Goal: Transaction & Acquisition: Purchase product/service

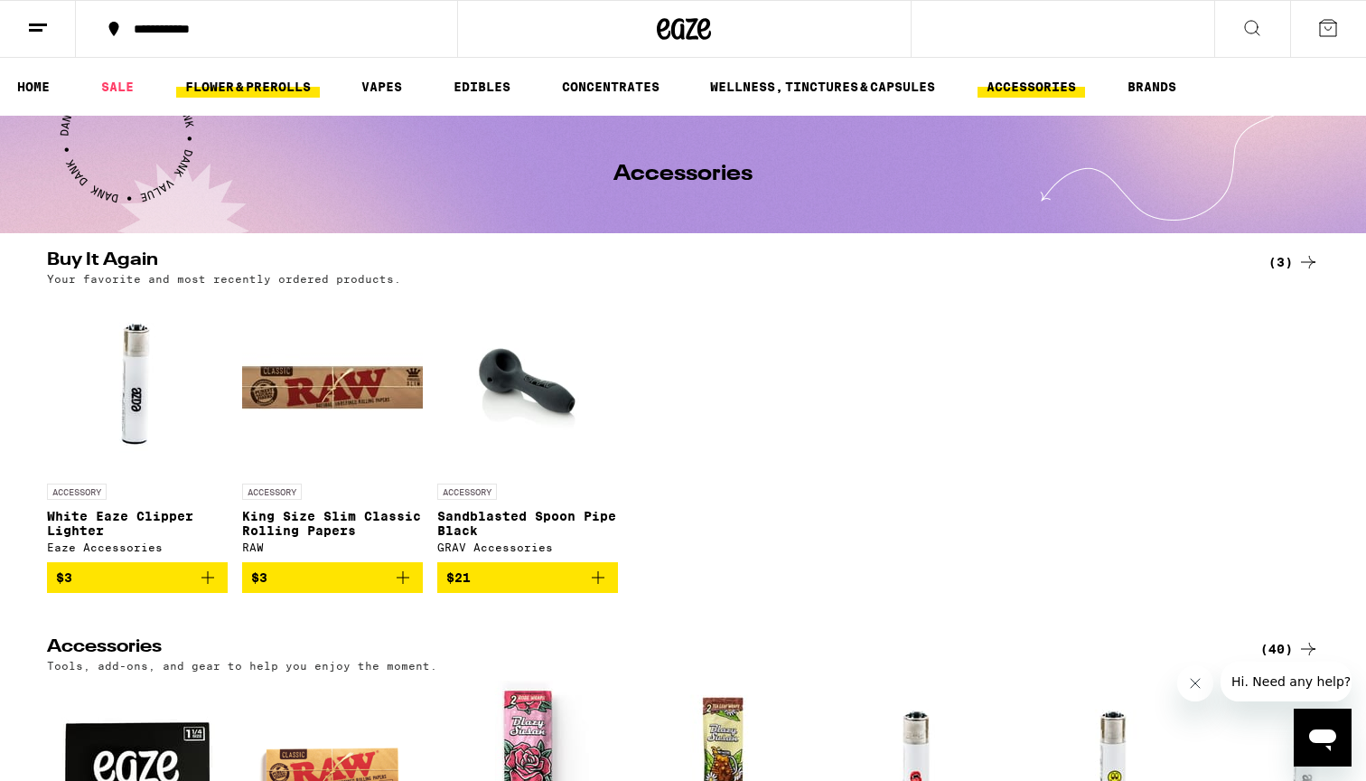
click at [206, 77] on link "FLOWER & PREROLLS" at bounding box center [248, 87] width 144 height 22
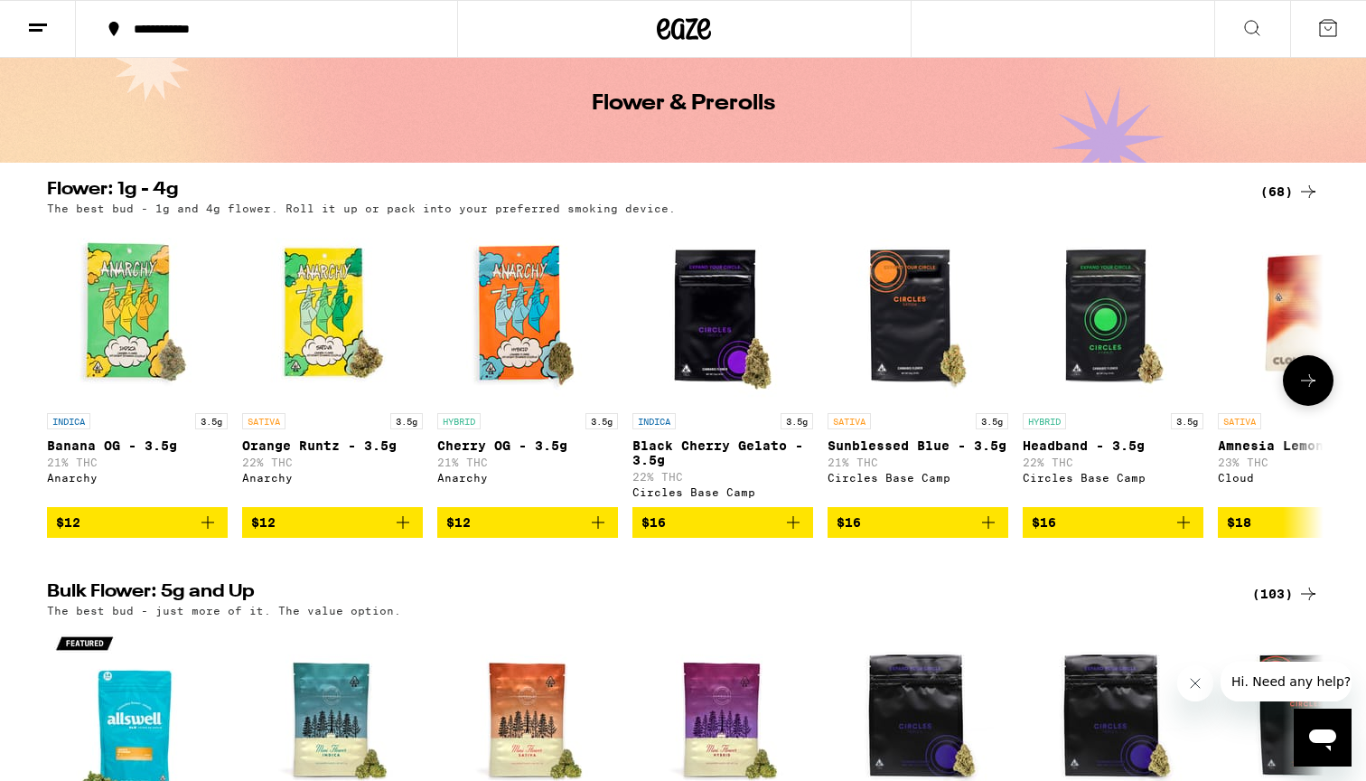
scroll to position [51, 0]
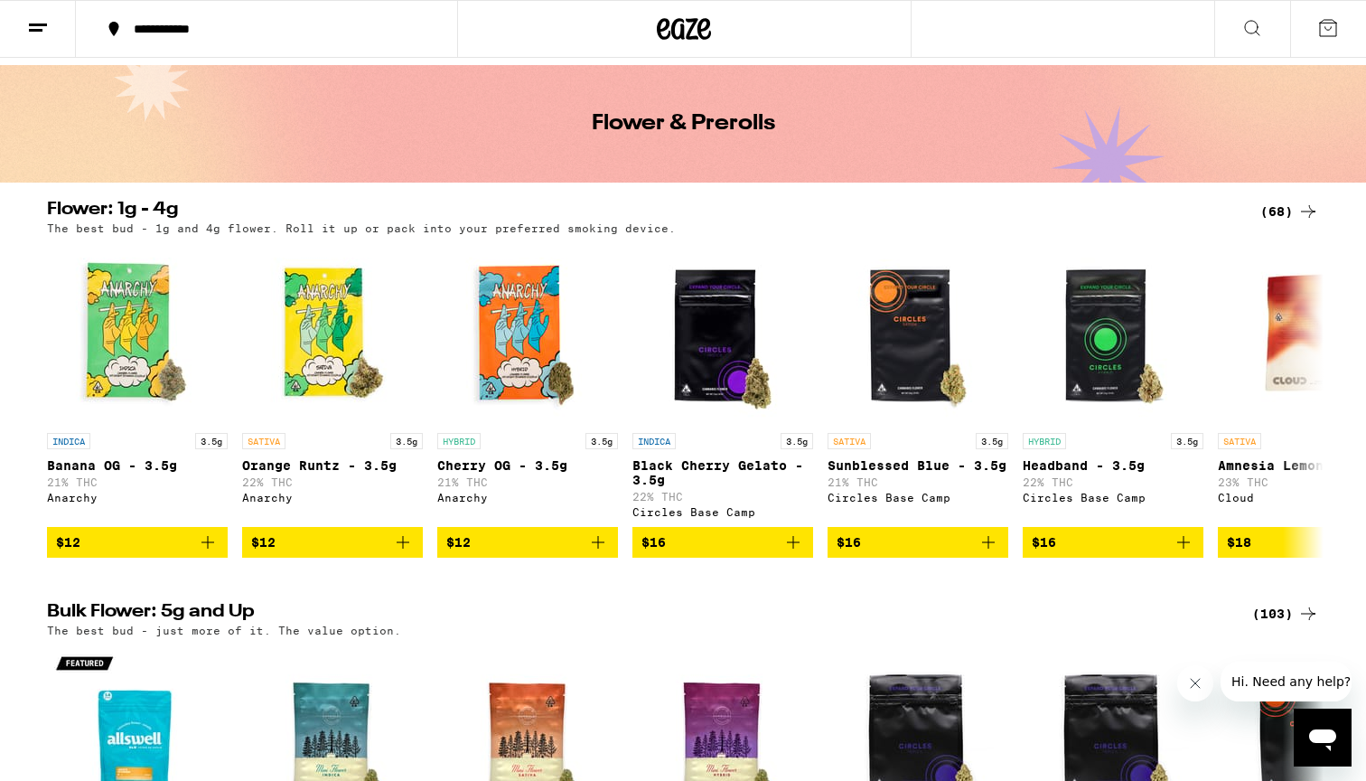
click at [1282, 212] on div "(68)" at bounding box center [1289, 212] width 59 height 22
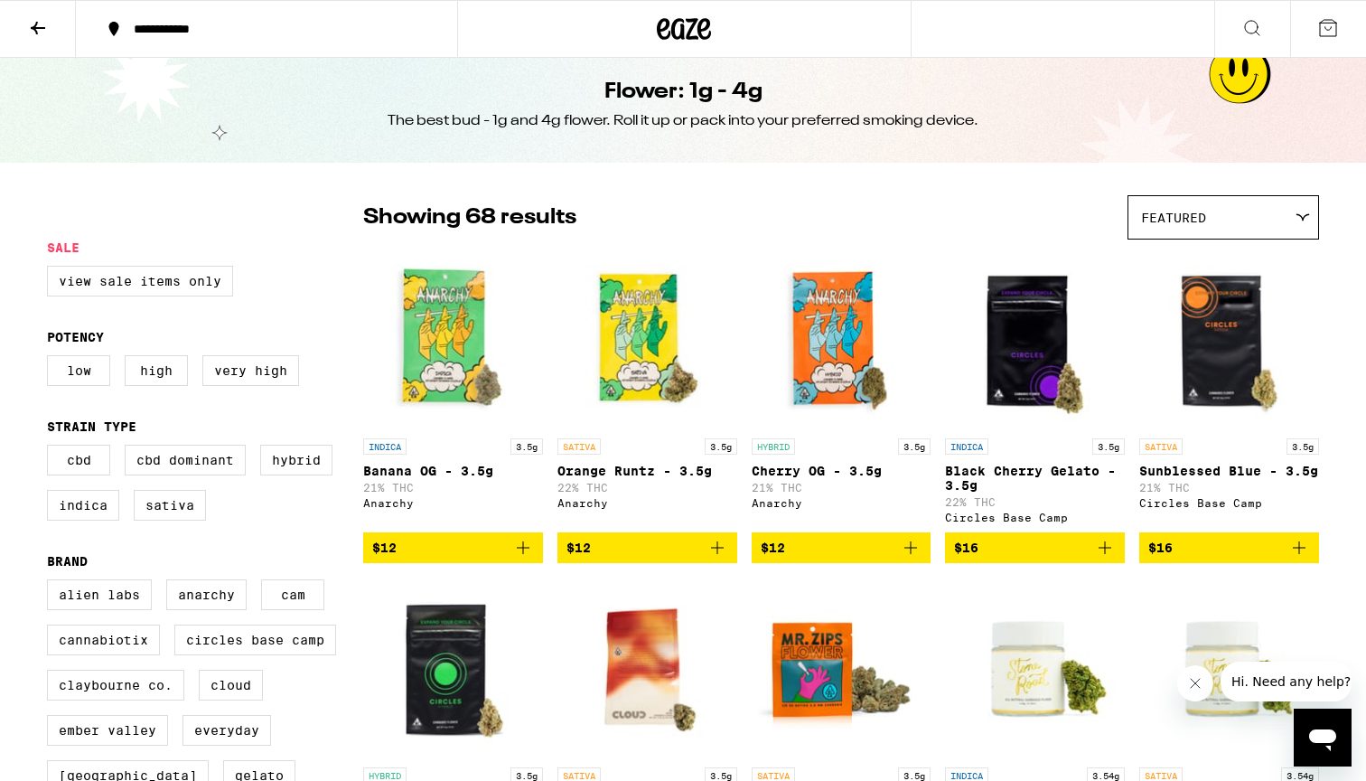
scroll to position [6, 0]
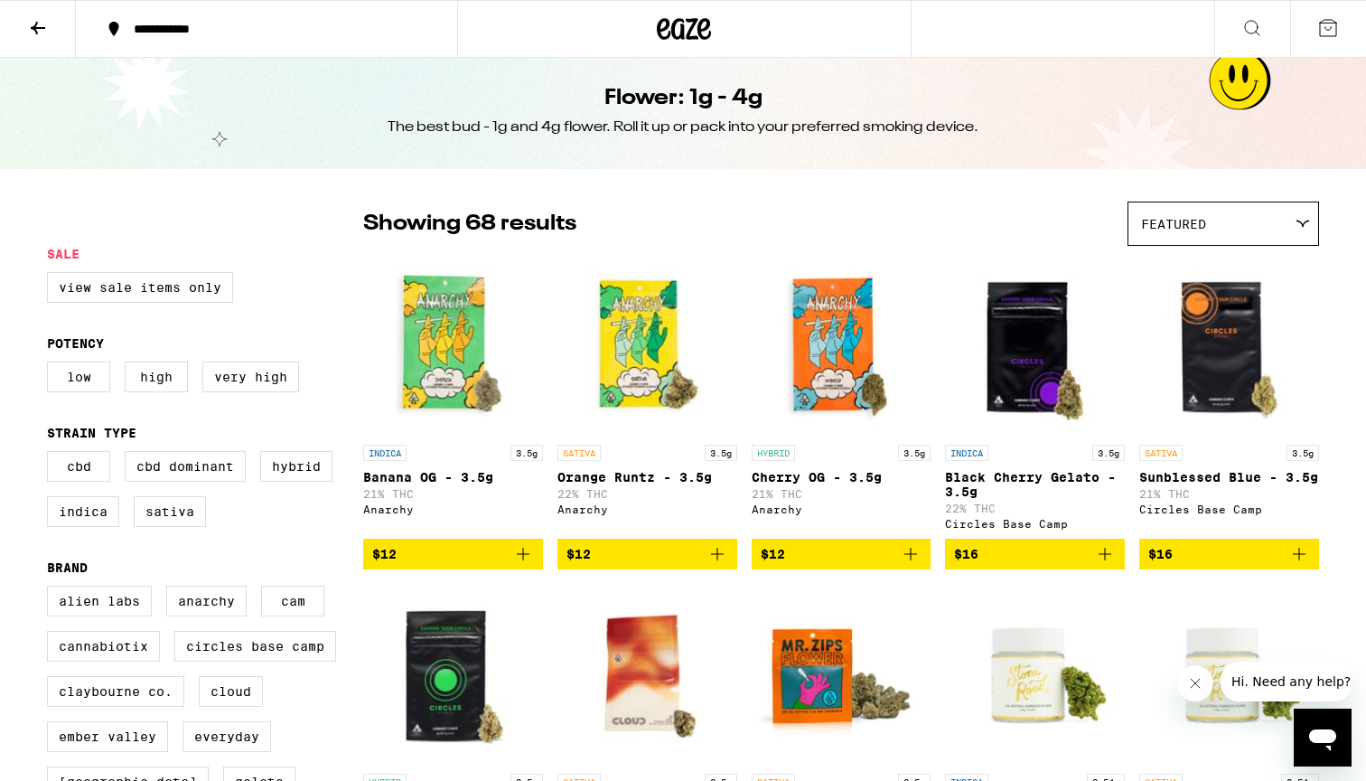
click at [1290, 205] on div "Featured" at bounding box center [1223, 223] width 190 height 42
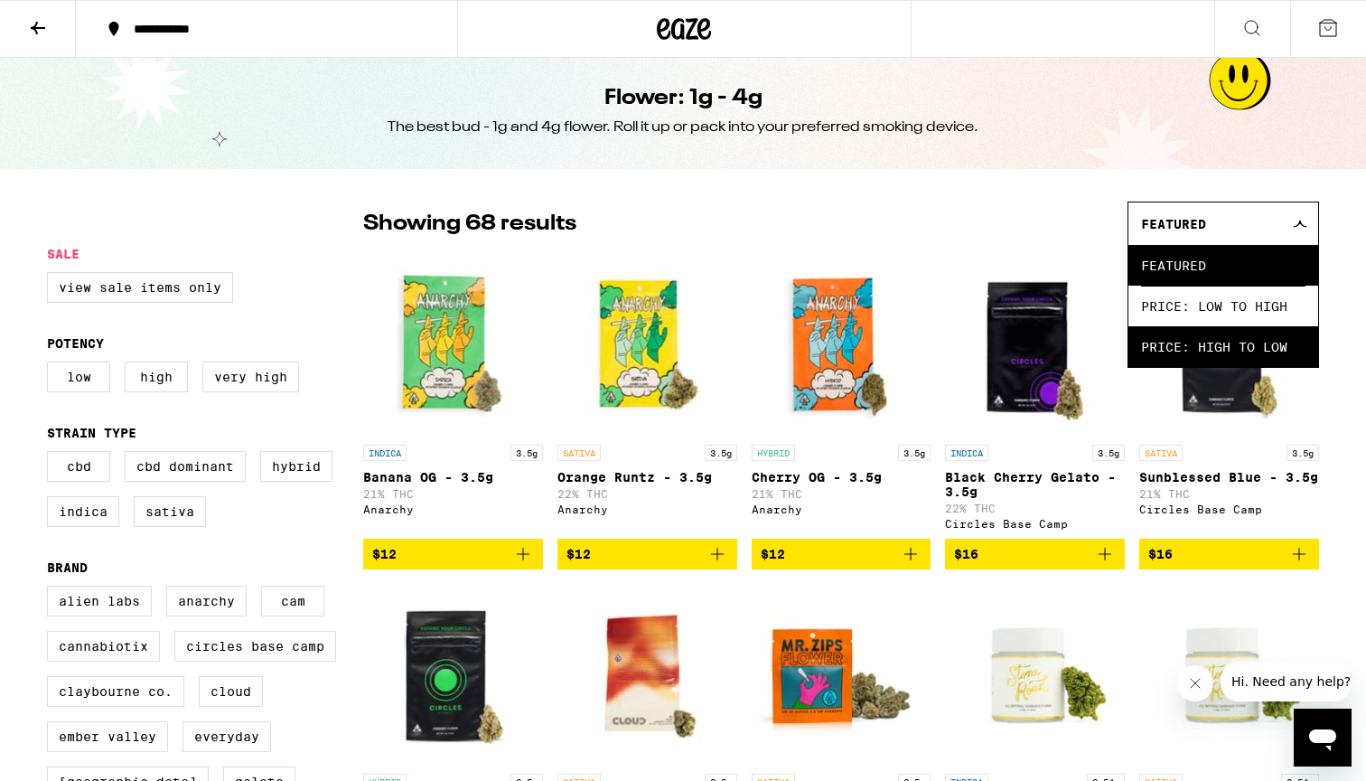
click at [1249, 336] on span "Price: High to Low" at bounding box center [1223, 346] width 164 height 41
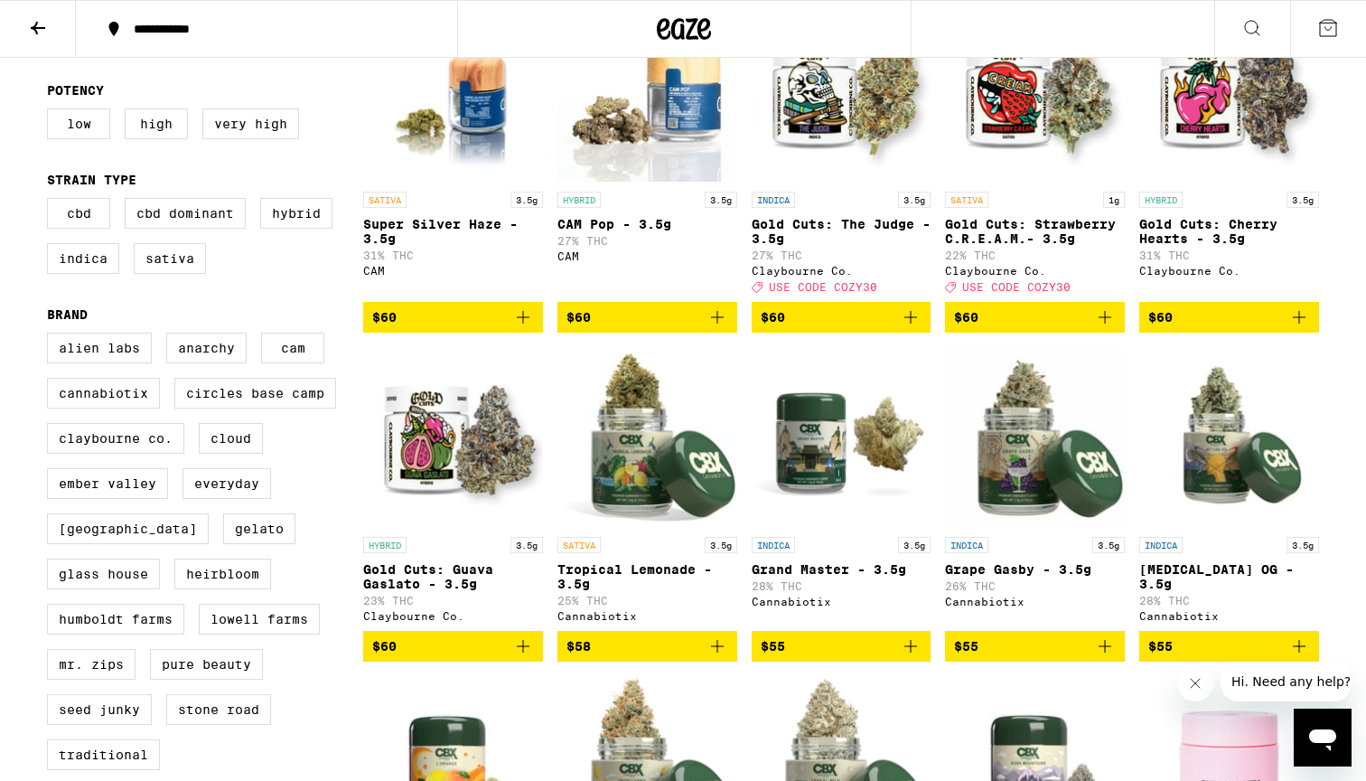
scroll to position [264, 0]
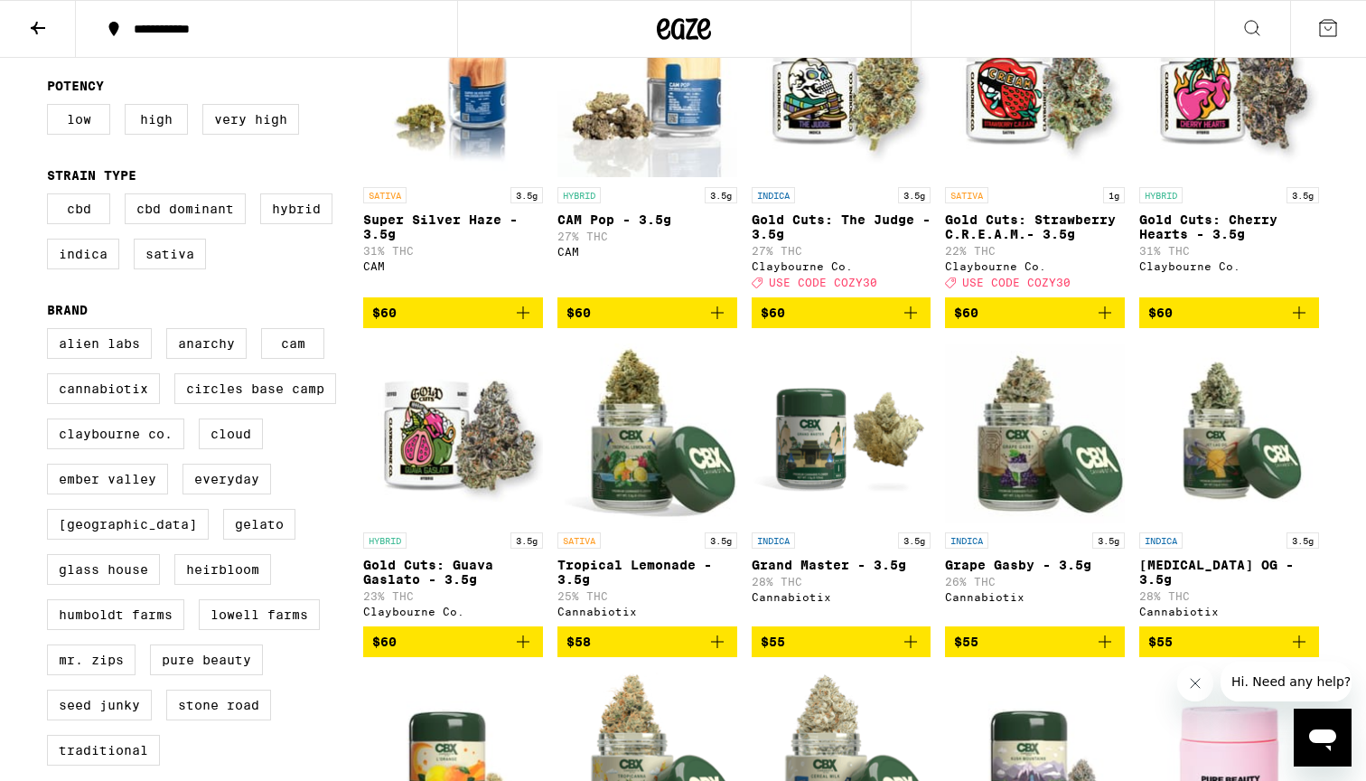
click at [914, 323] on icon "Add to bag" at bounding box center [911, 313] width 22 height 22
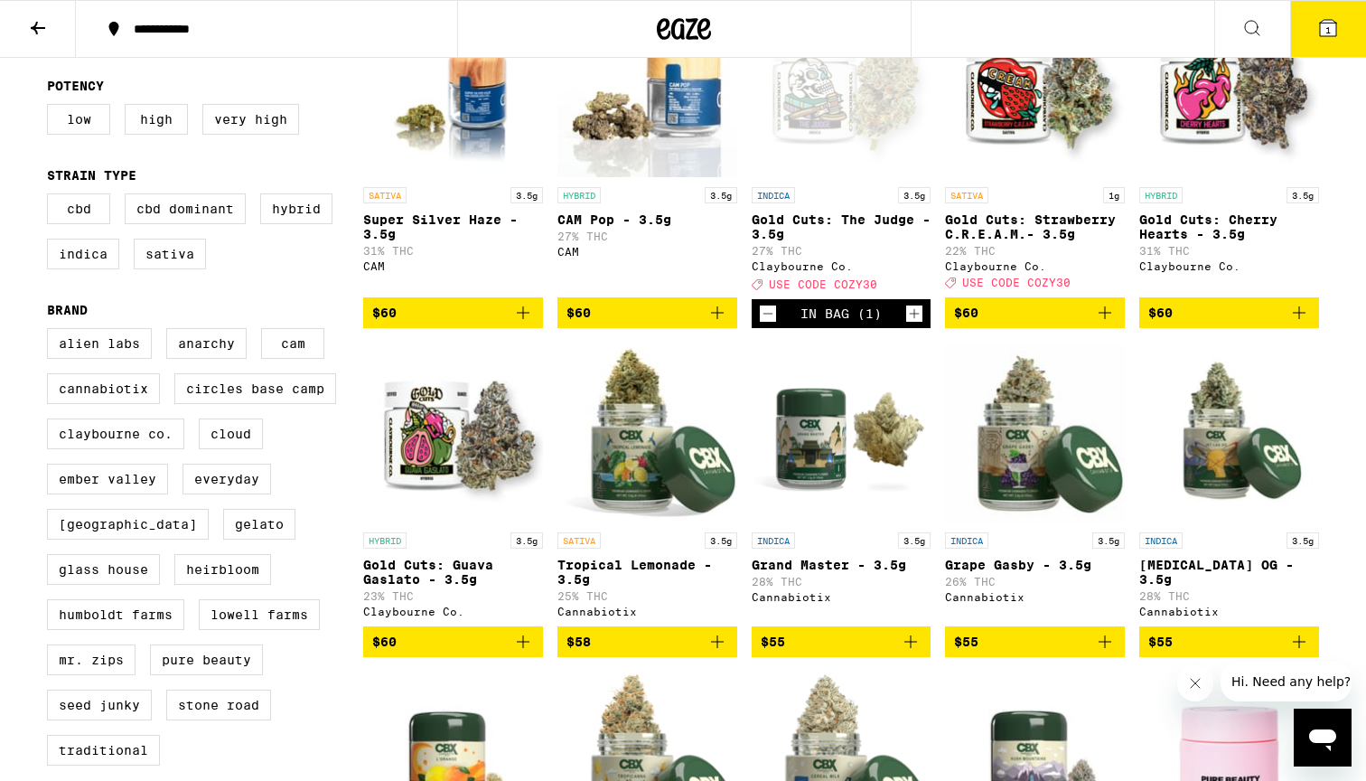
click at [1009, 323] on span "$60" at bounding box center [1035, 313] width 162 height 22
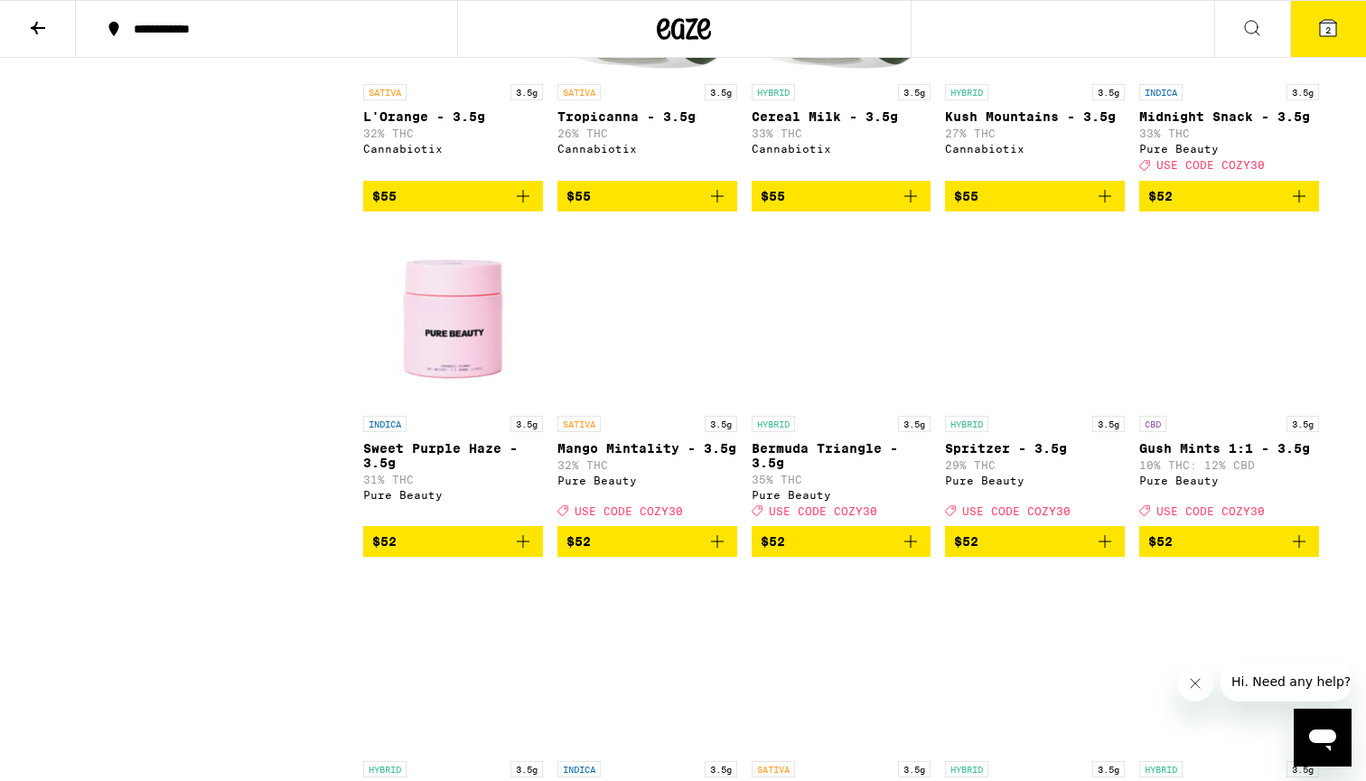
scroll to position [1047, 0]
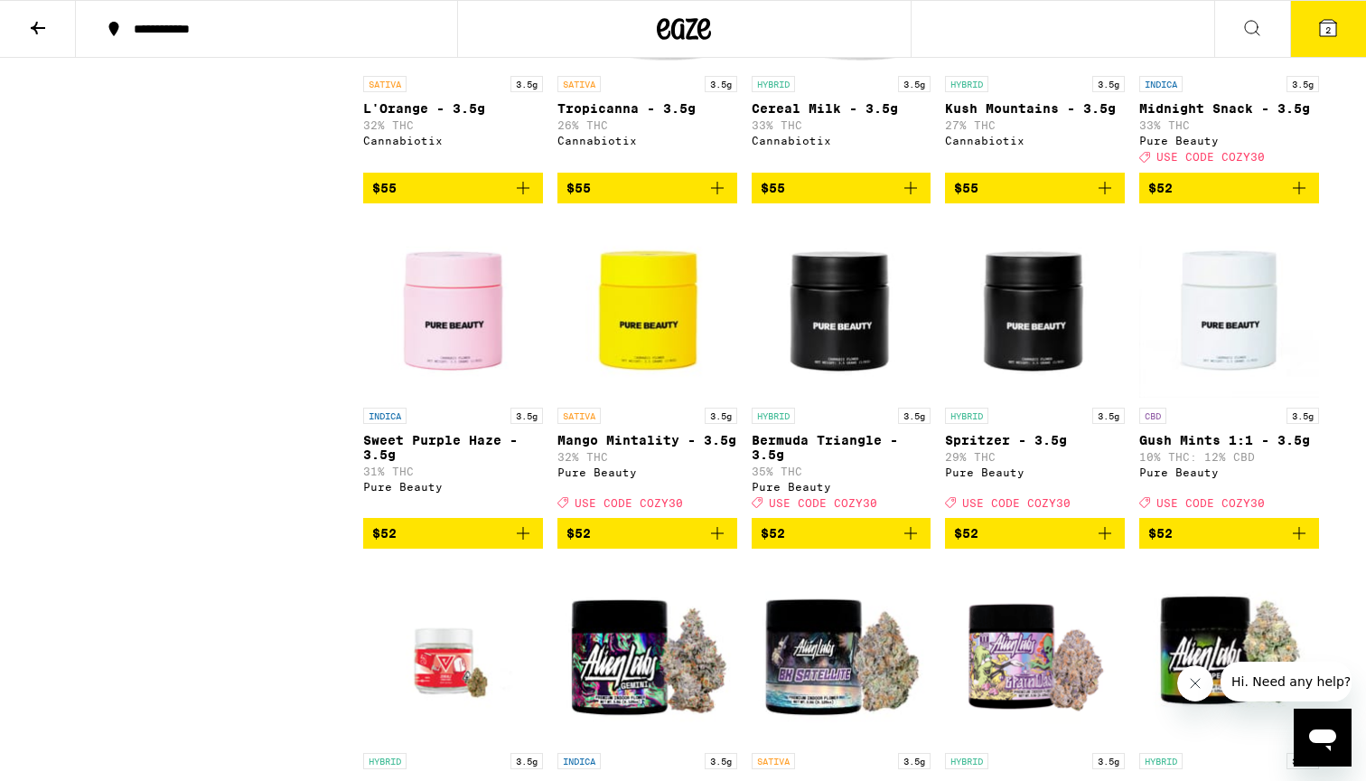
click at [529, 199] on icon "Add to bag" at bounding box center [523, 188] width 22 height 22
click at [835, 199] on span "$55" at bounding box center [842, 188] width 162 height 22
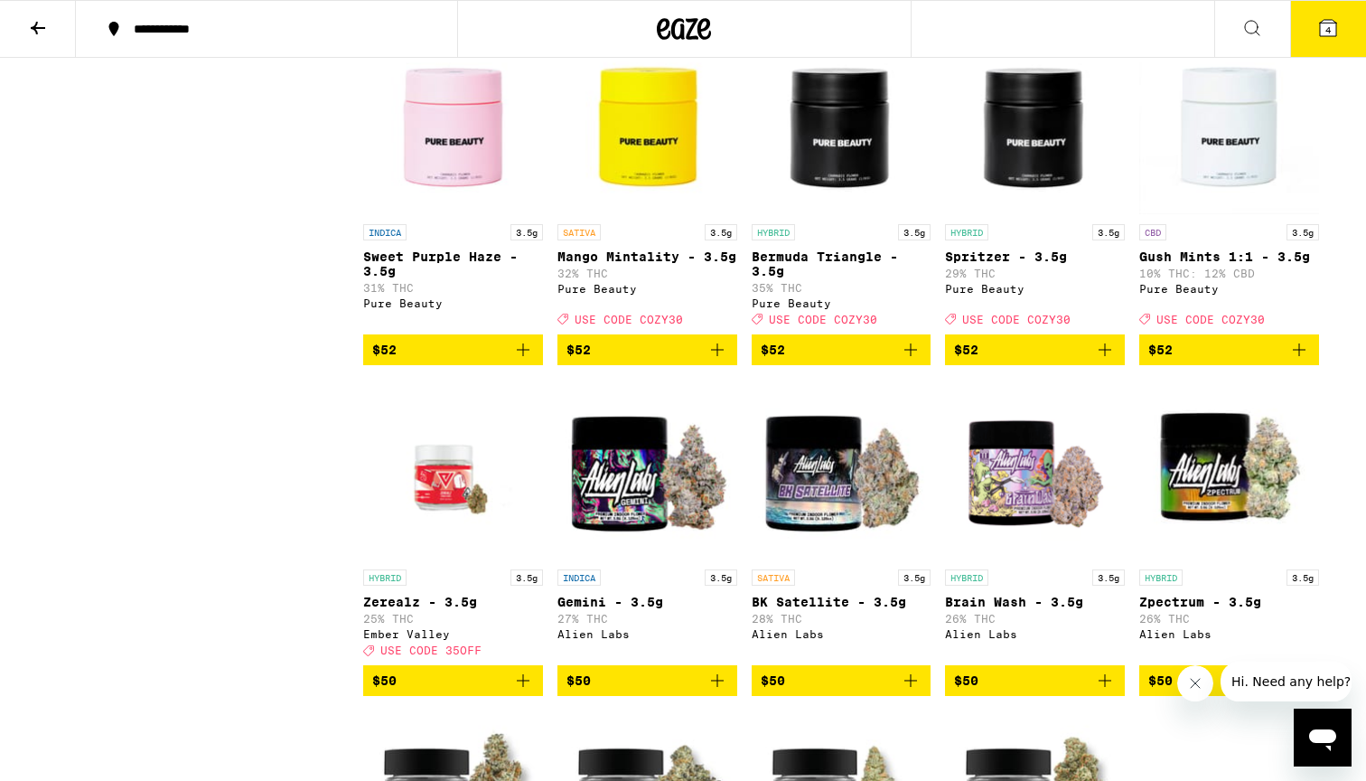
scroll to position [1235, 0]
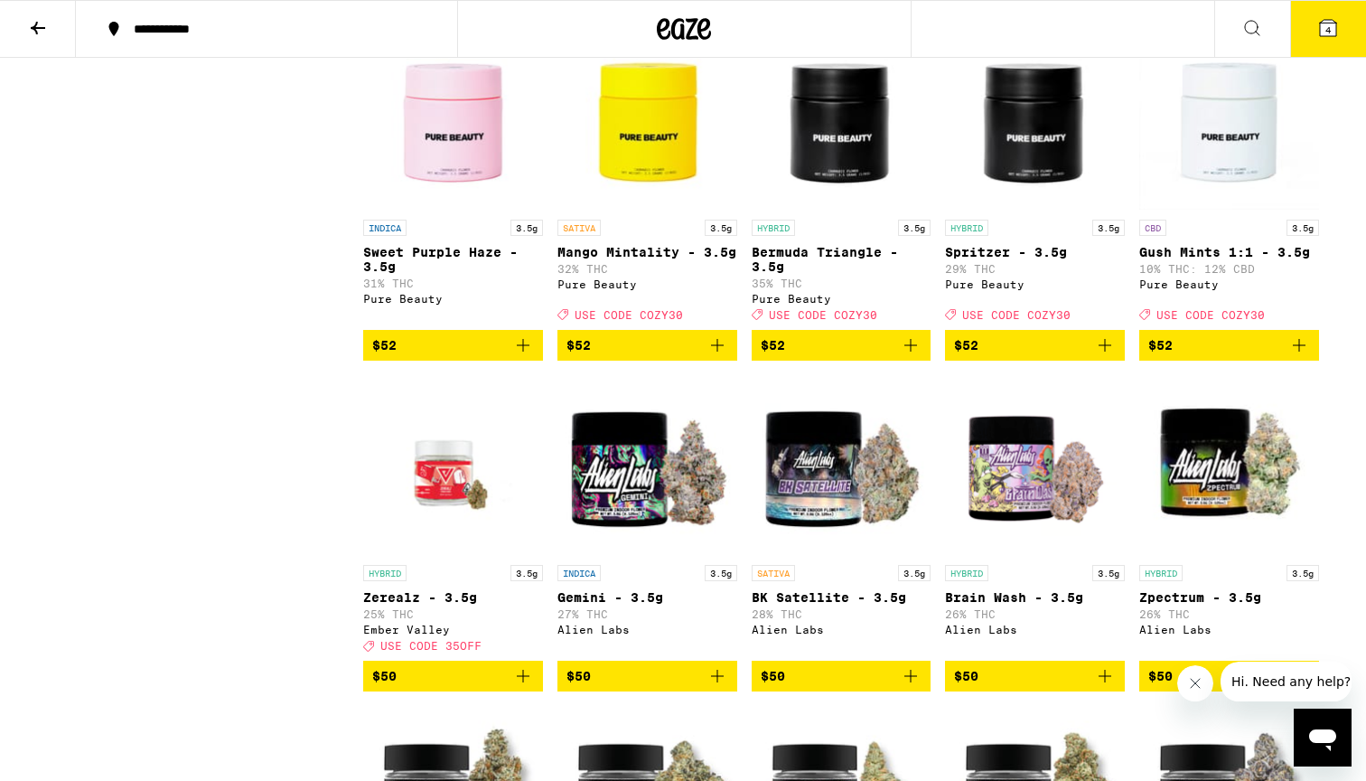
click at [881, 356] on span "$52" at bounding box center [842, 345] width 162 height 22
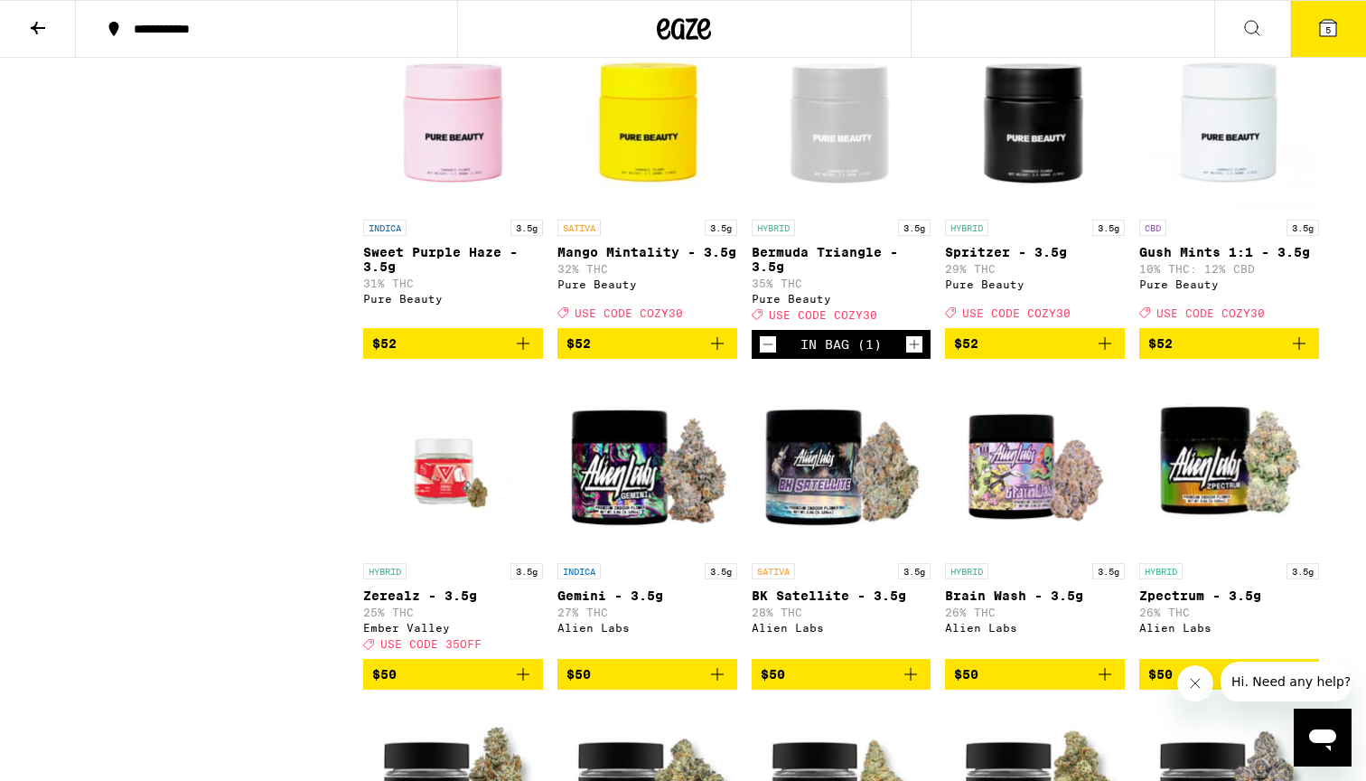
click at [667, 354] on span "$52" at bounding box center [648, 343] width 162 height 22
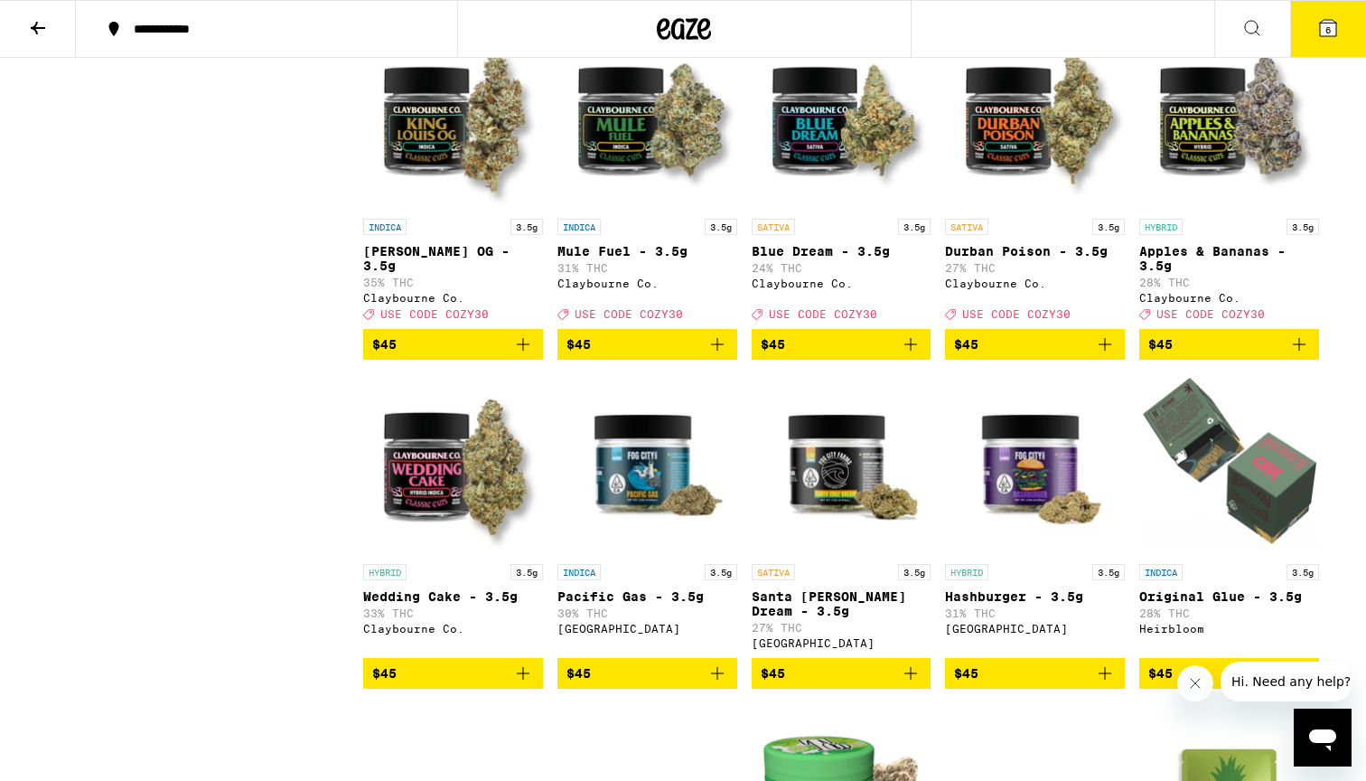
scroll to position [1913, 0]
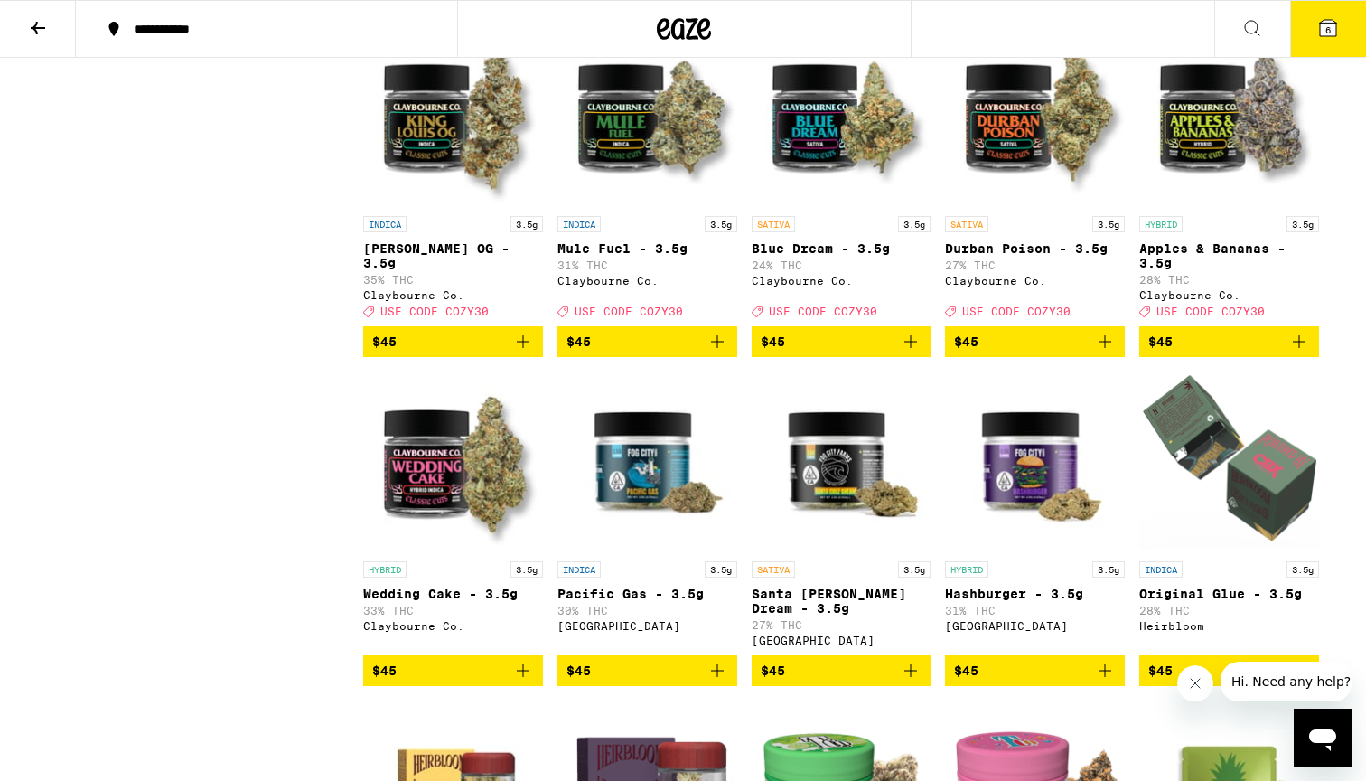
click at [516, 352] on icon "Add to bag" at bounding box center [523, 342] width 22 height 22
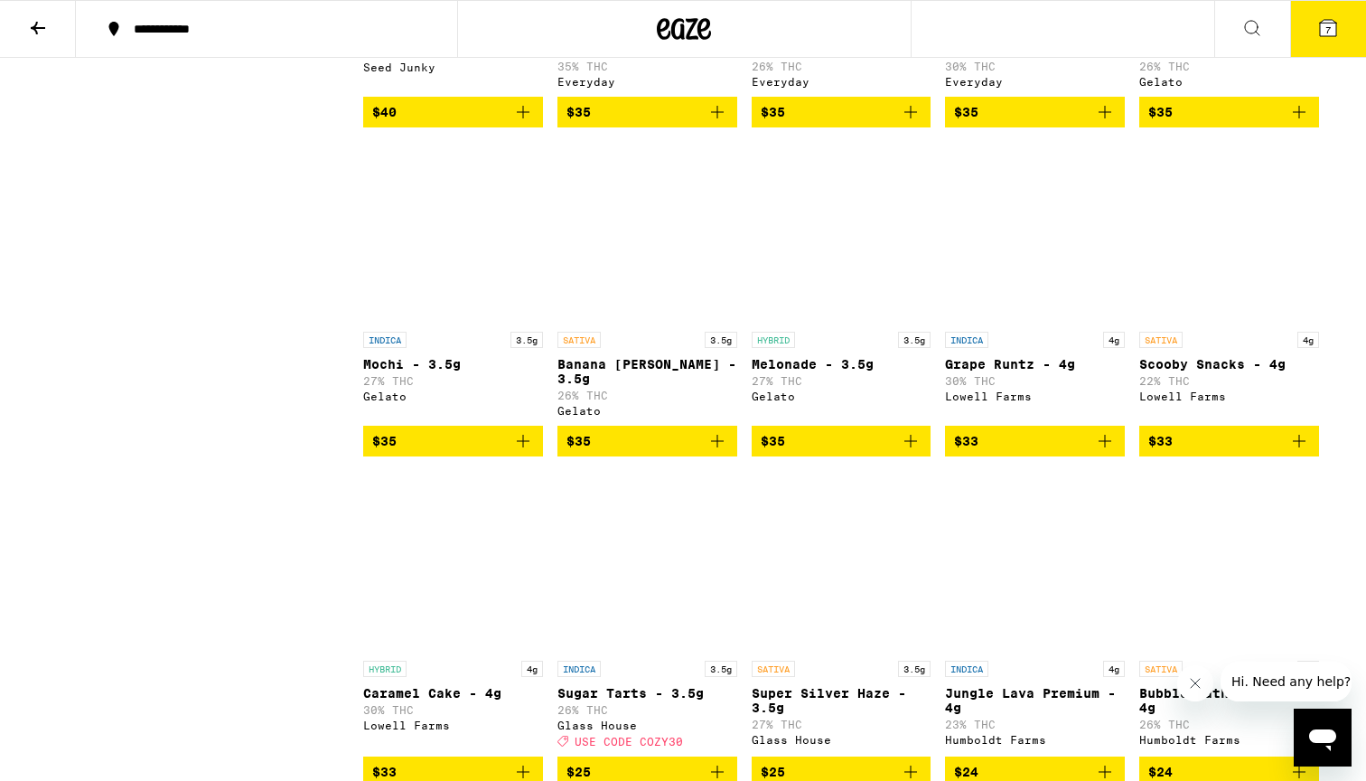
scroll to position [3133, 0]
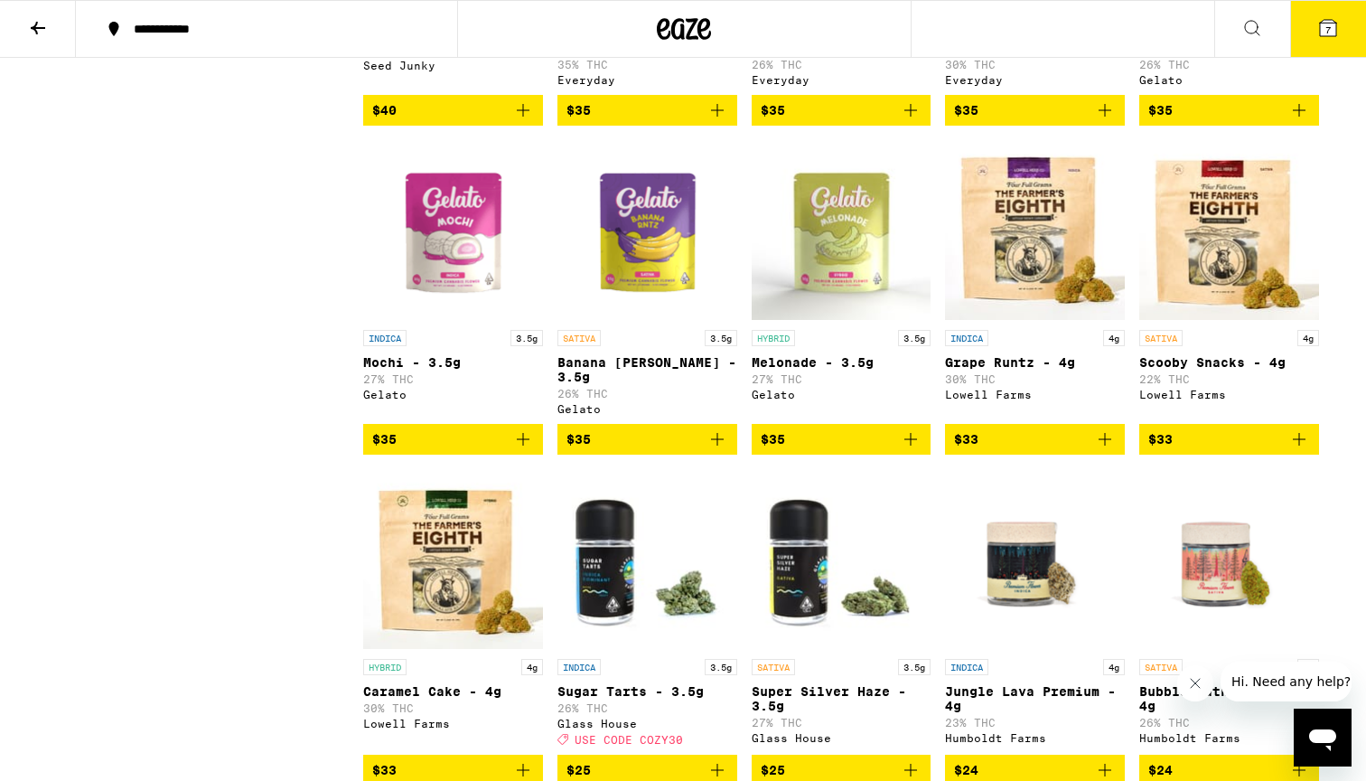
click at [525, 450] on icon "Add to bag" at bounding box center [523, 439] width 22 height 22
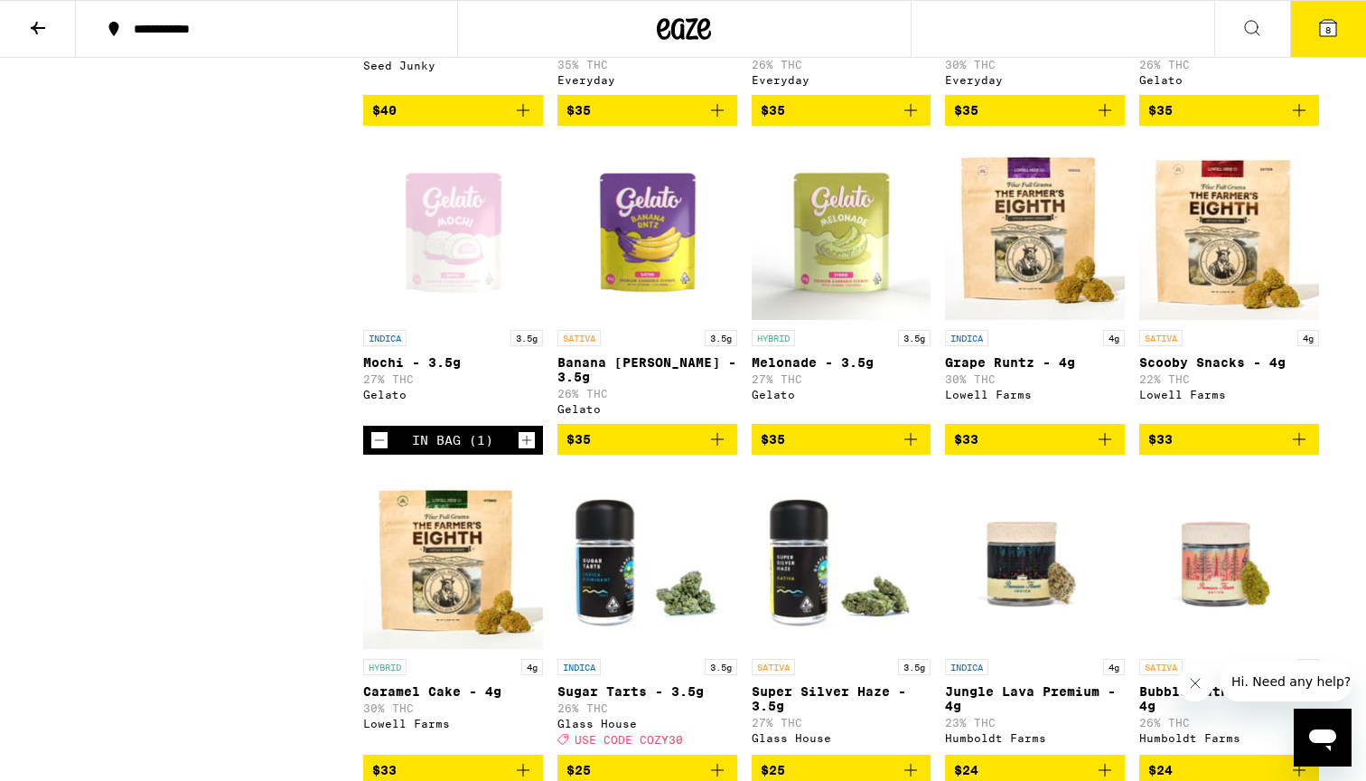
click at [1076, 450] on span "$33" at bounding box center [1035, 439] width 162 height 22
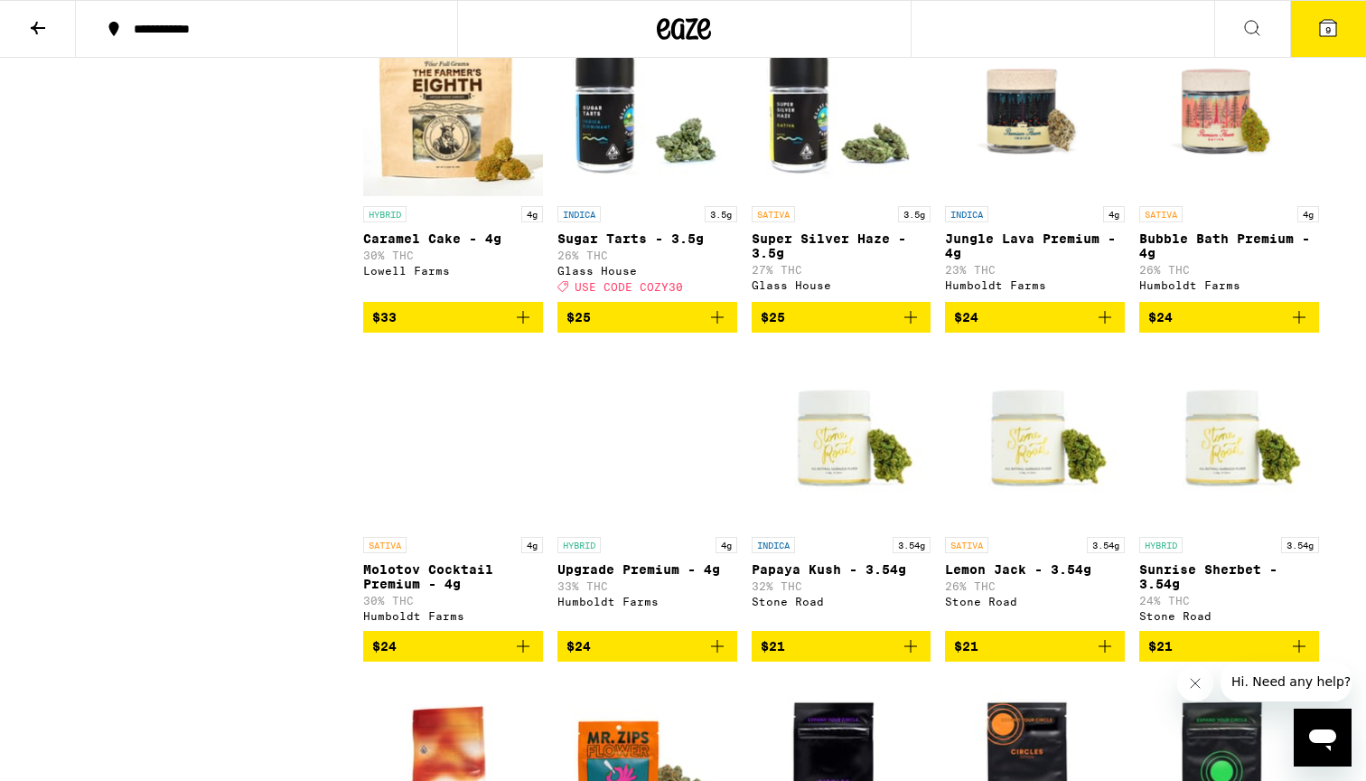
scroll to position [3605, 0]
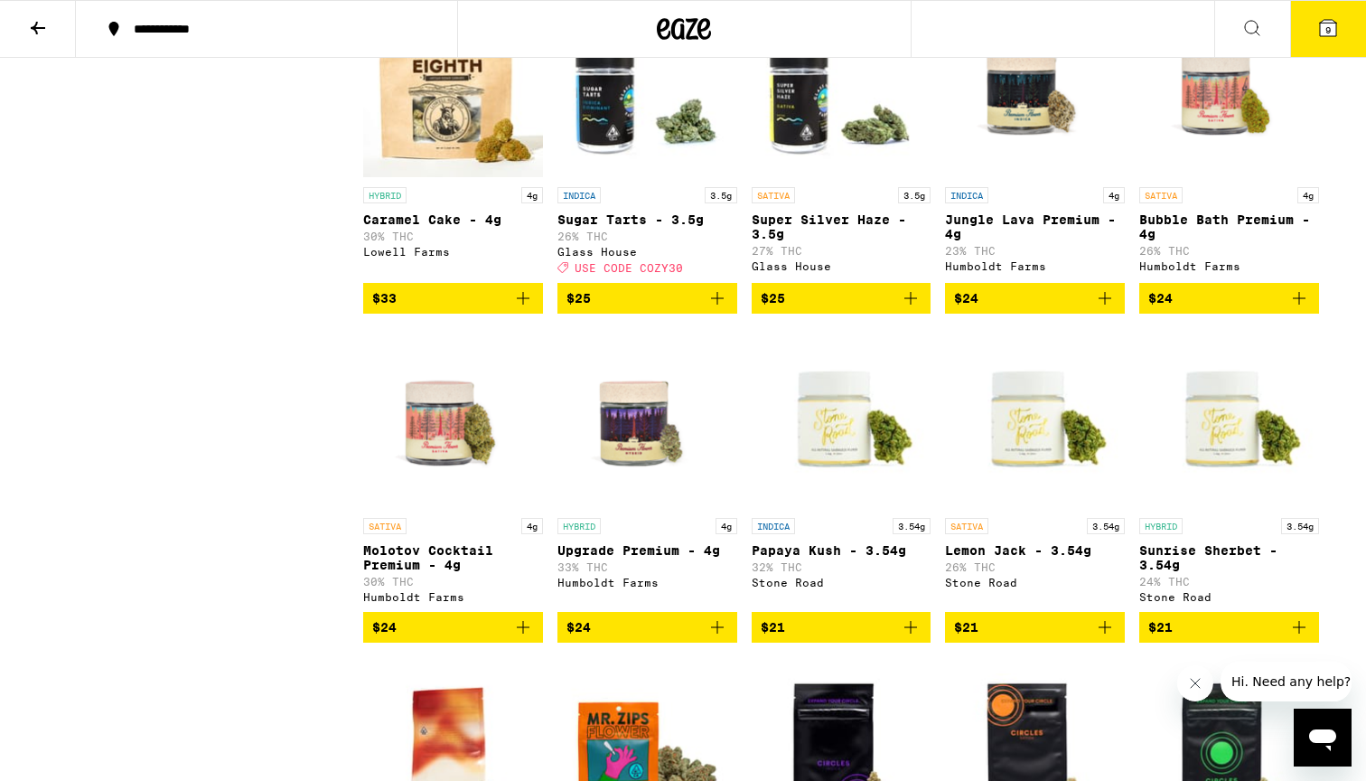
click at [1330, 17] on icon at bounding box center [1328, 28] width 22 height 22
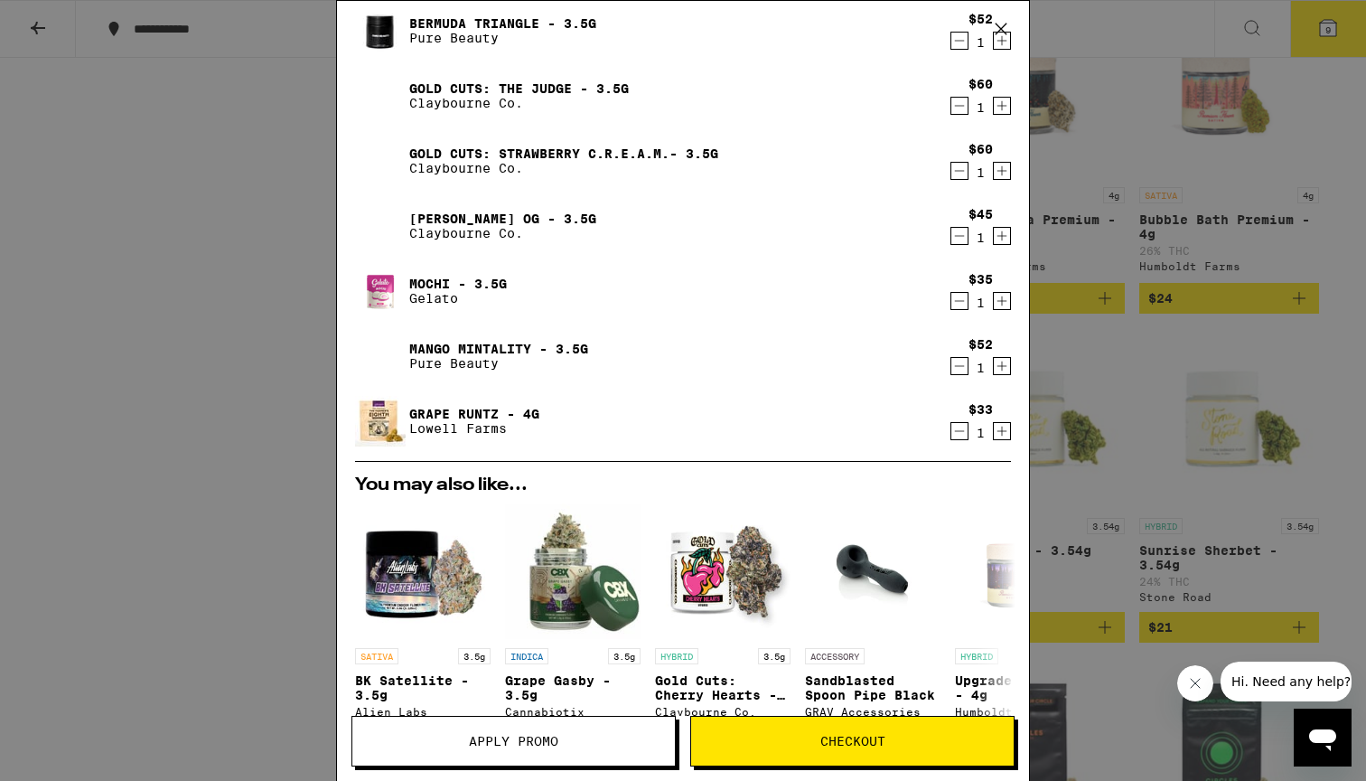
scroll to position [195, 0]
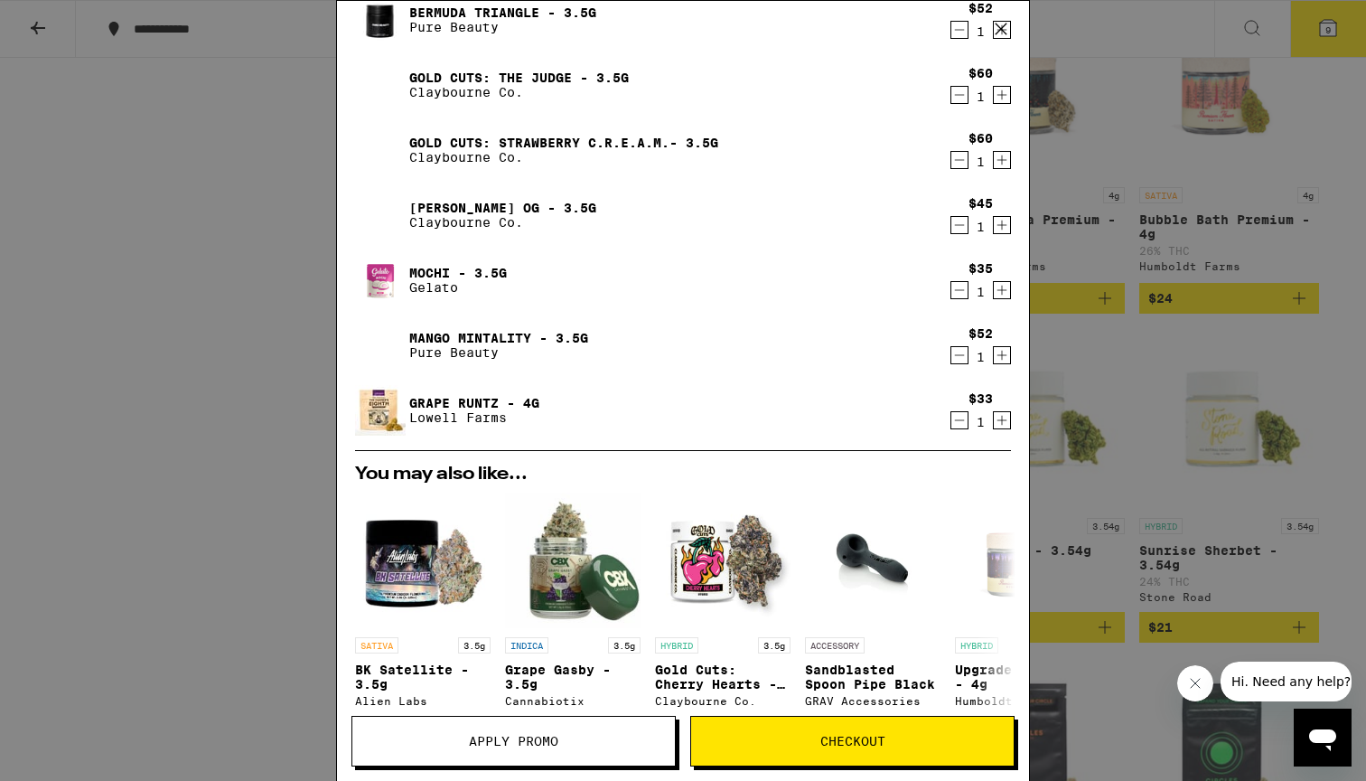
click at [948, 422] on div "$33 1" at bounding box center [977, 410] width 68 height 38
click at [954, 422] on icon "Decrement" at bounding box center [959, 420] width 16 height 22
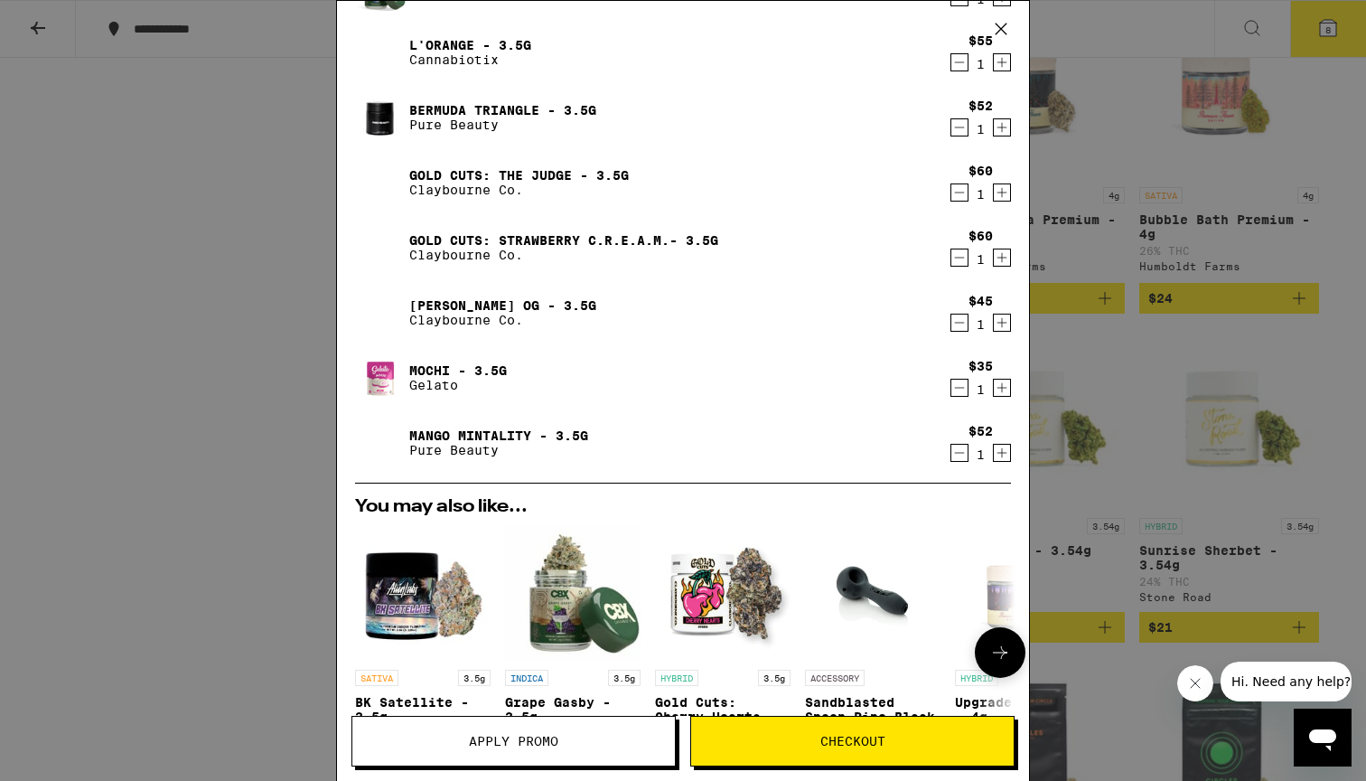
scroll to position [0, 0]
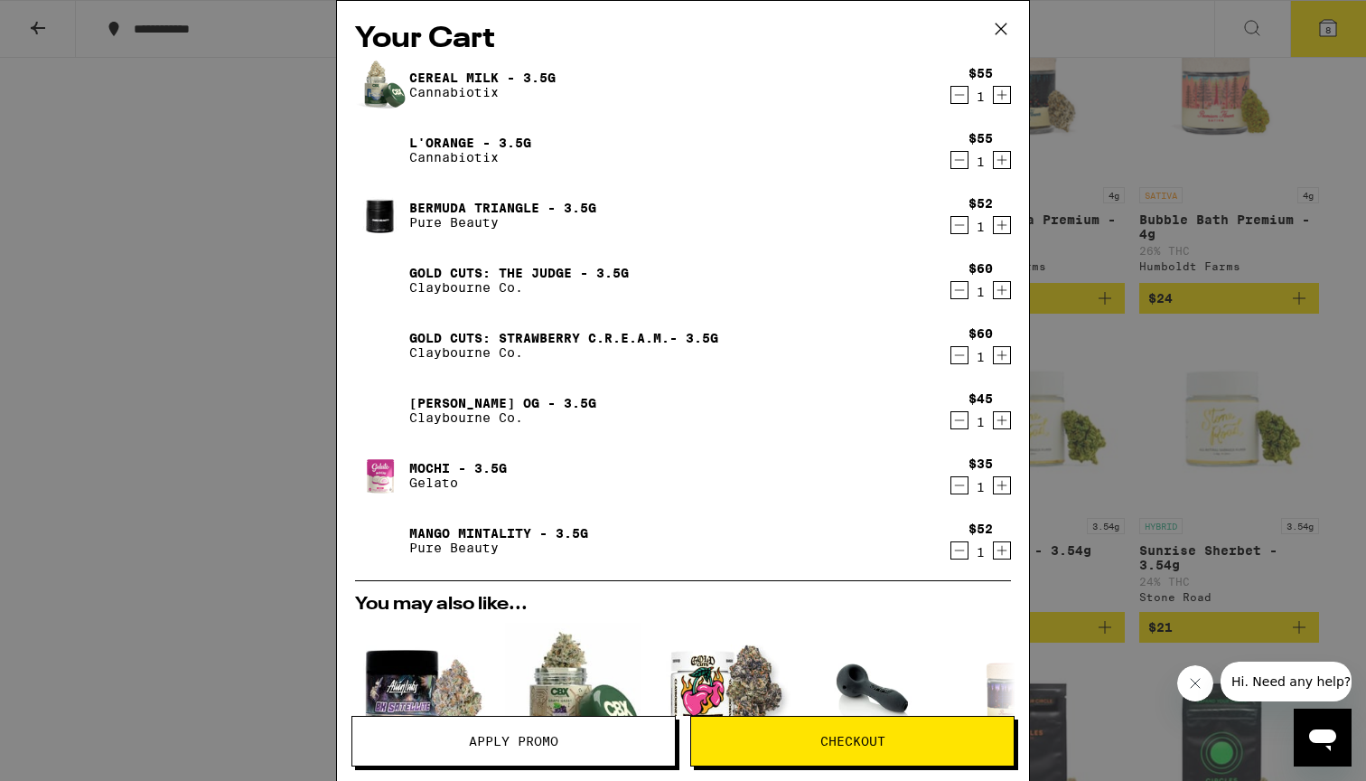
click at [841, 735] on span "Checkout" at bounding box center [852, 741] width 65 height 13
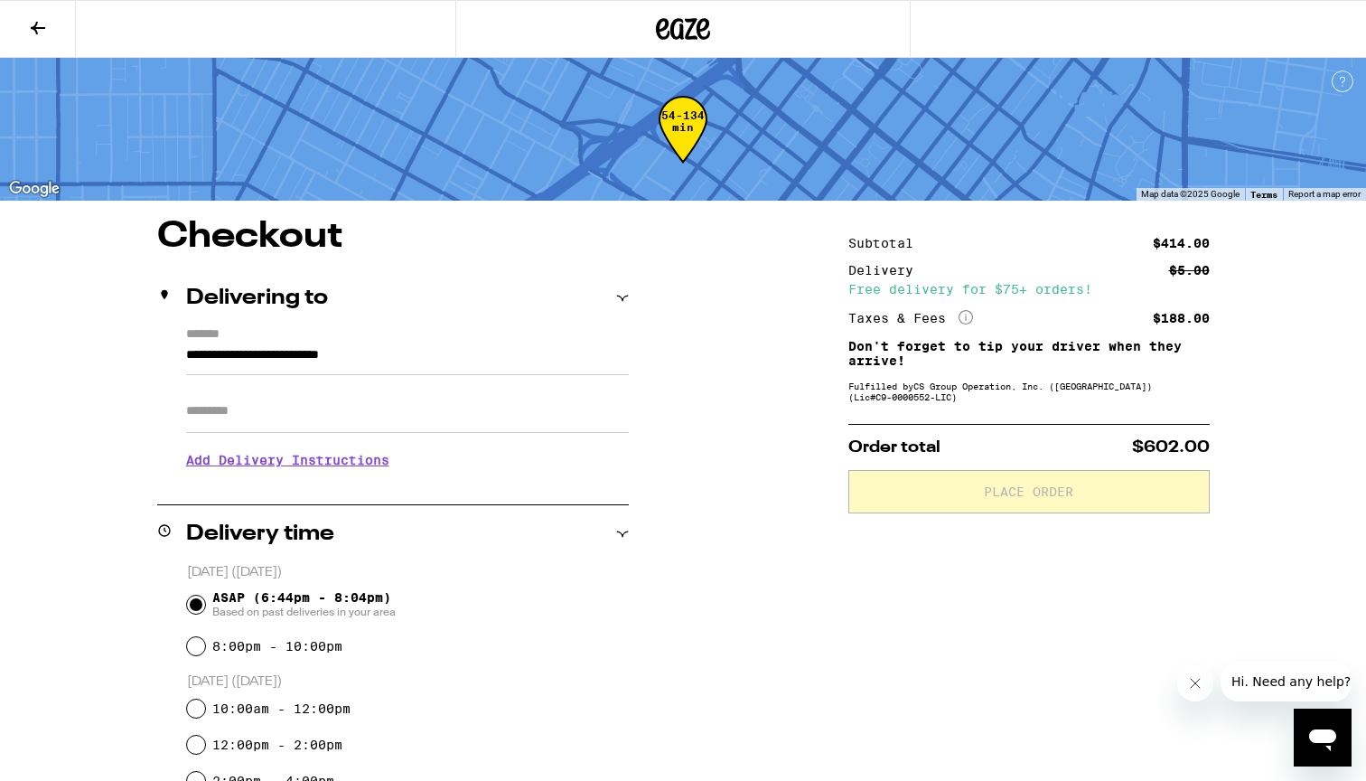
click at [378, 412] on input "Apt/Suite" at bounding box center [407, 410] width 443 height 43
type input "****"
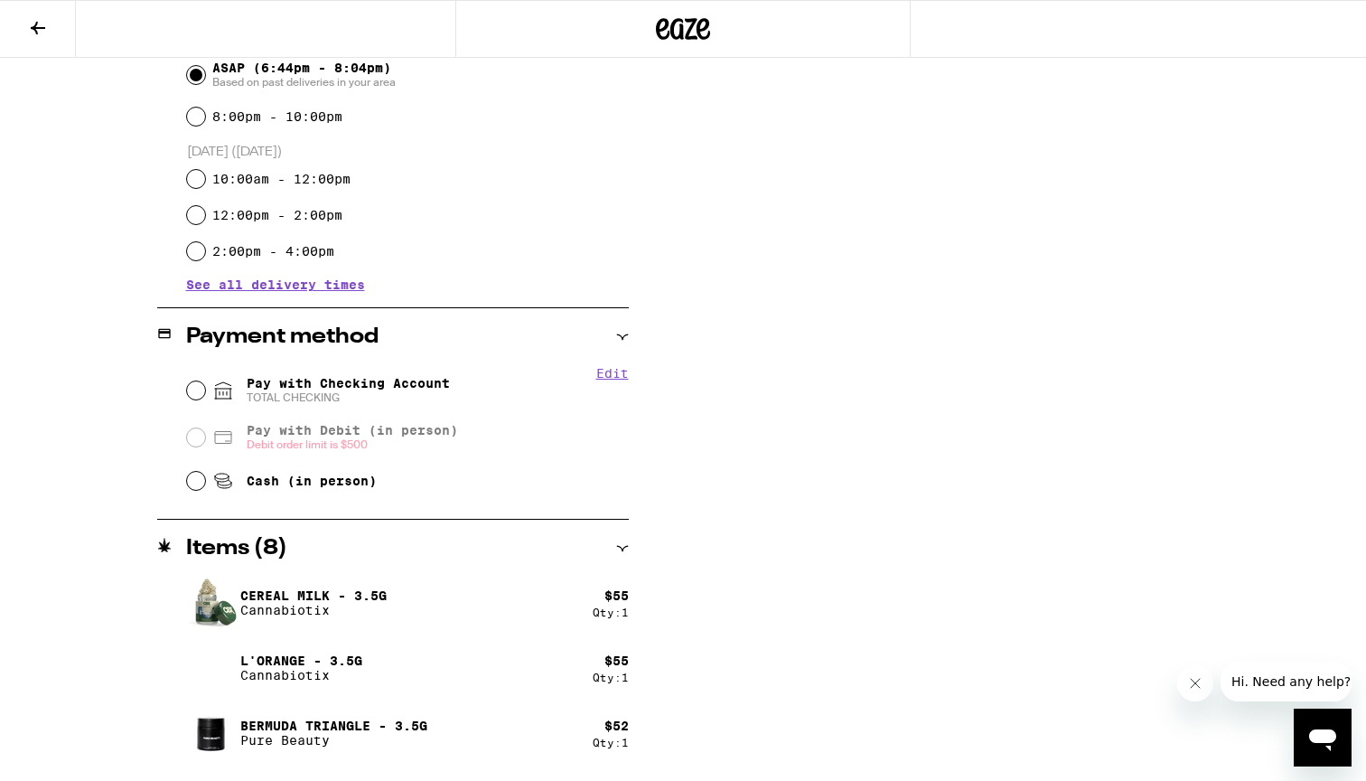
scroll to position [549, 0]
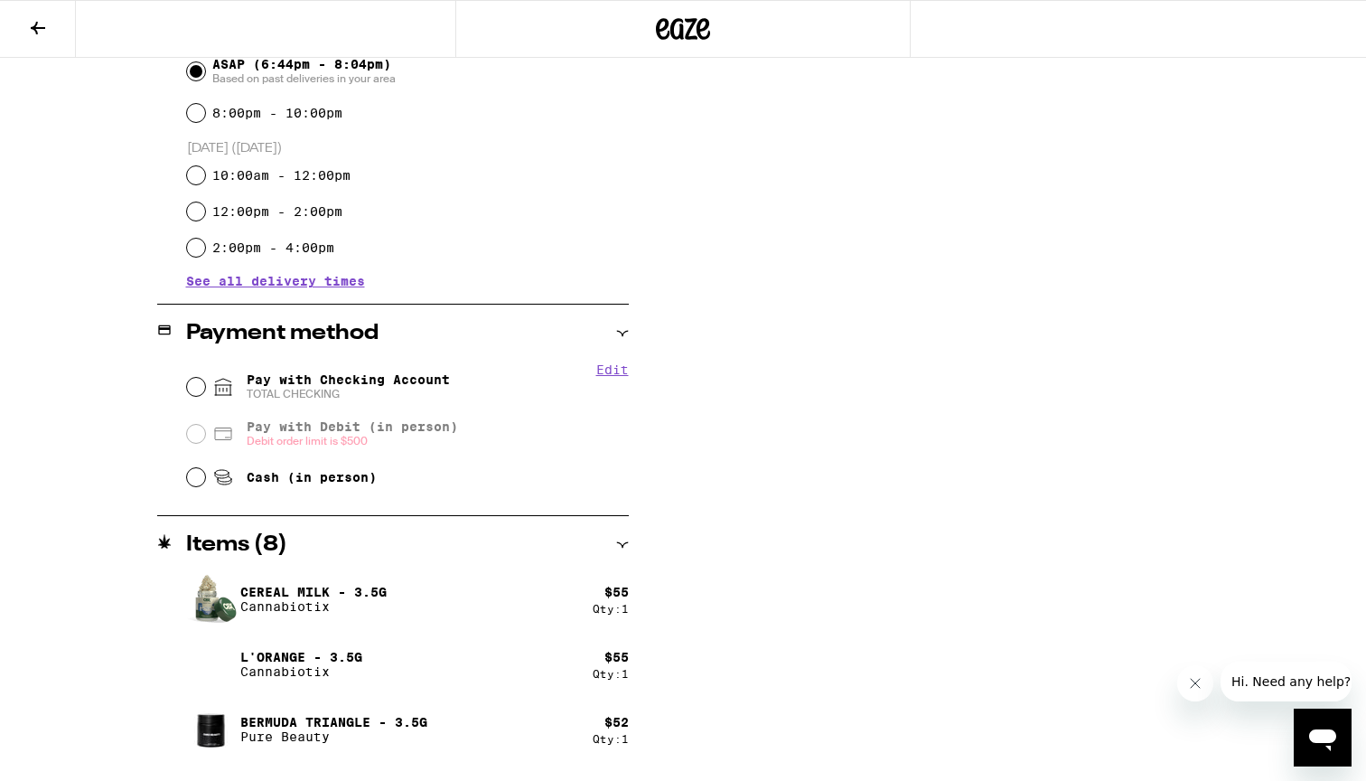
click at [439, 377] on span "Pay with Checking Account TOTAL CHECKING" at bounding box center [348, 386] width 203 height 29
click at [205, 378] on input "Pay with Checking Account TOTAL CHECKING" at bounding box center [196, 387] width 18 height 18
radio input "true"
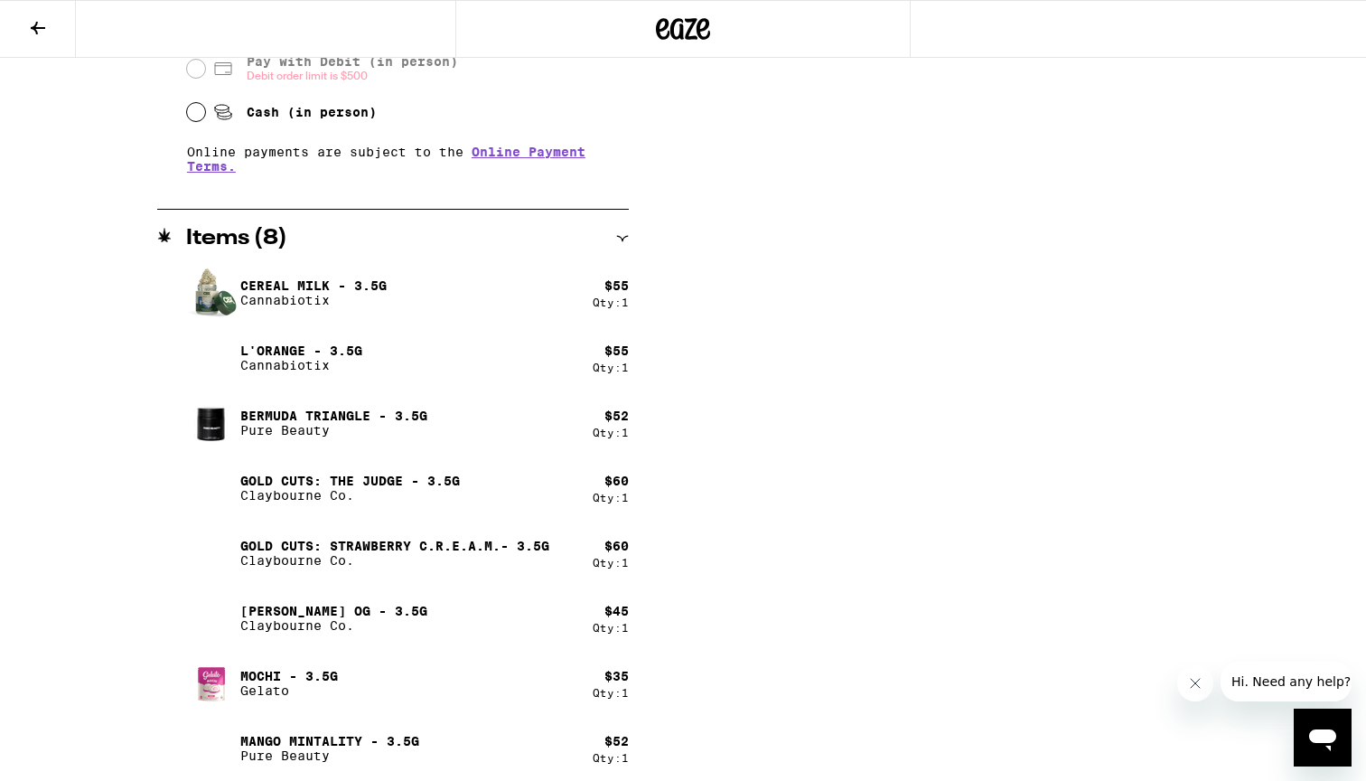
scroll to position [922, 0]
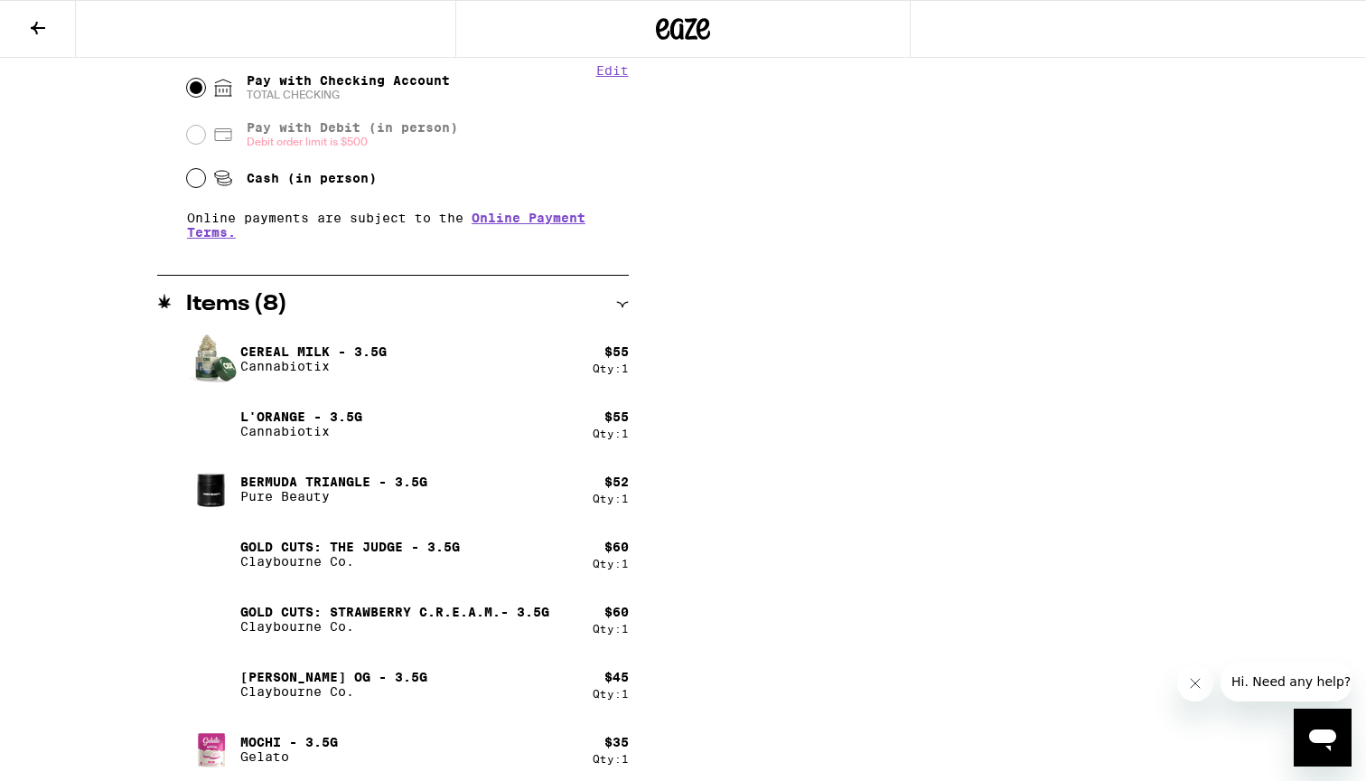
scroll to position [765, 0]
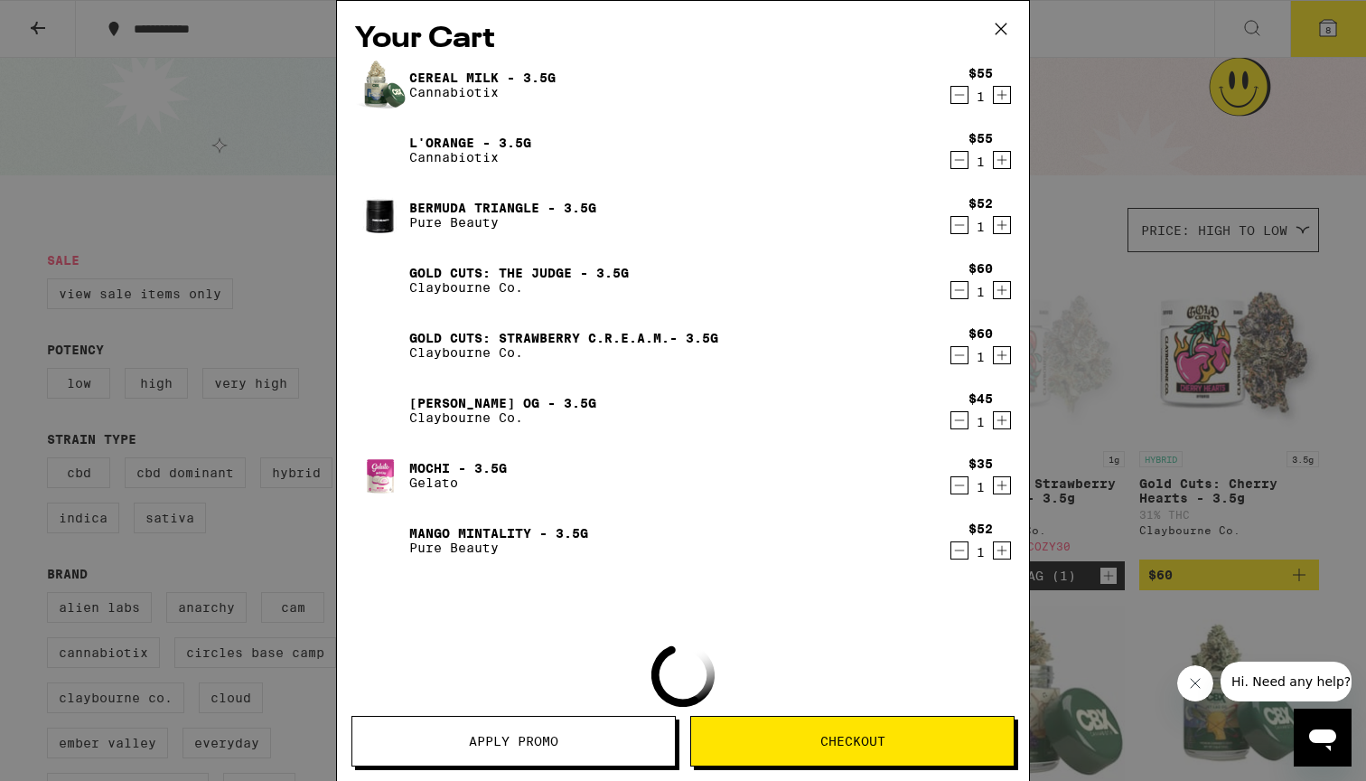
click at [1297, 307] on div "Your Cart Cereal Milk - 3.5g Cannabiotix $55 1 L'Orange - 3.5g Cannabiotix $55 …" at bounding box center [683, 390] width 1366 height 781
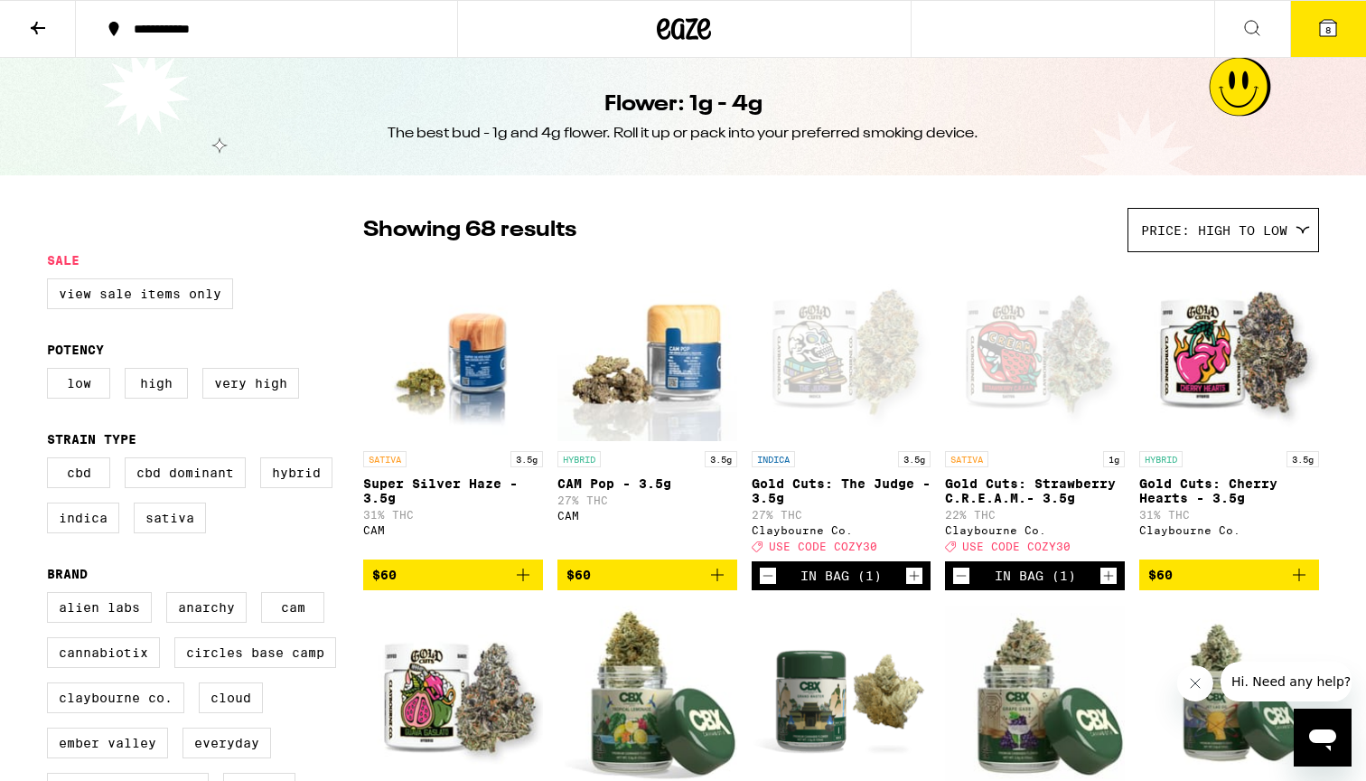
click at [1326, 24] on span "8" at bounding box center [1327, 29] width 5 height 11
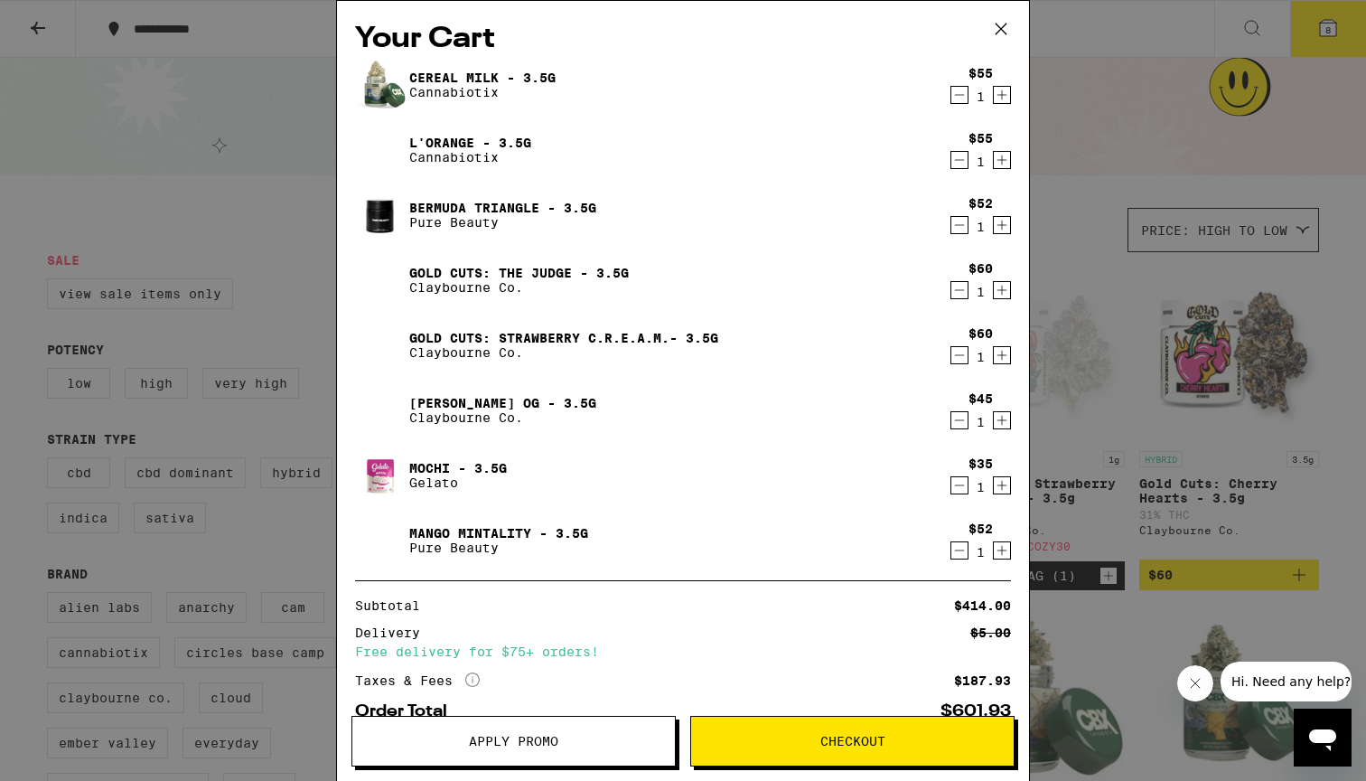
click at [885, 744] on span "Checkout" at bounding box center [852, 741] width 323 height 13
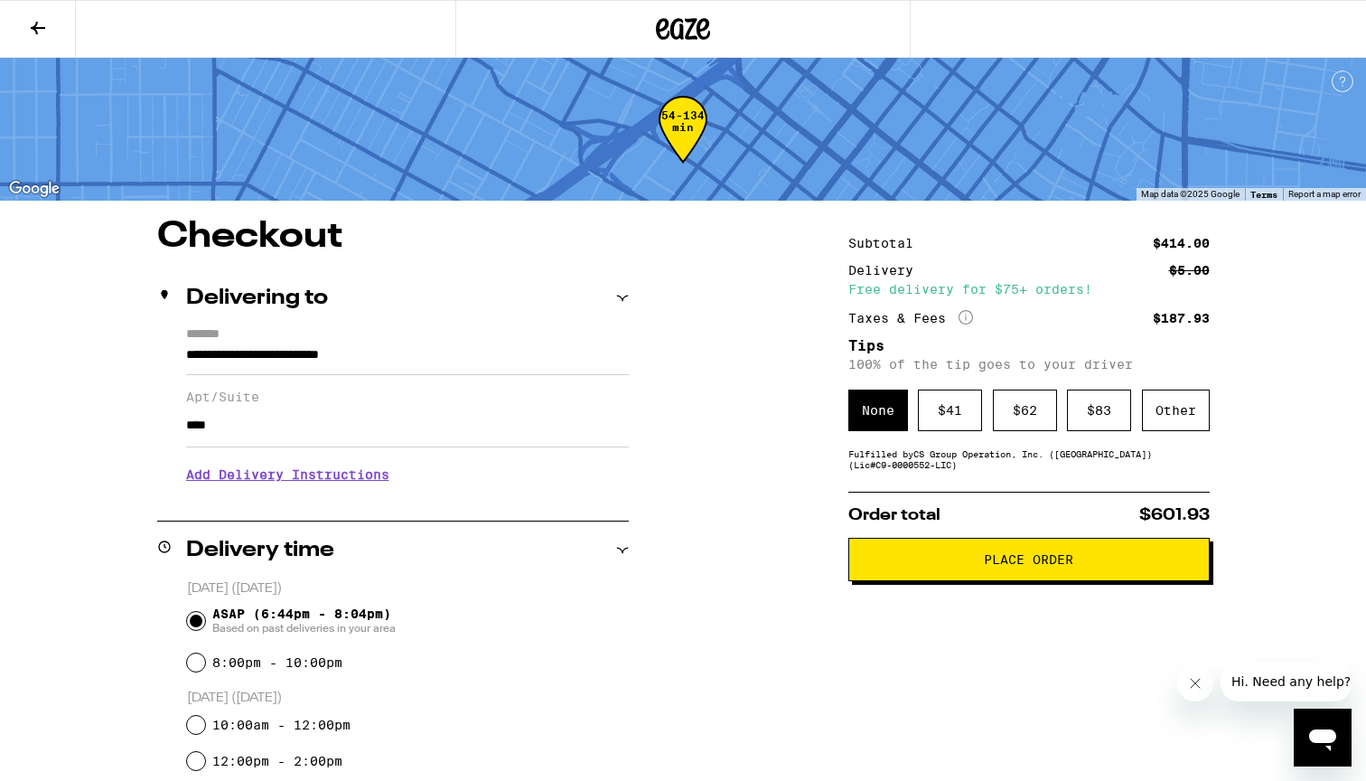
click at [943, 579] on button "Place Order" at bounding box center [1028, 559] width 361 height 43
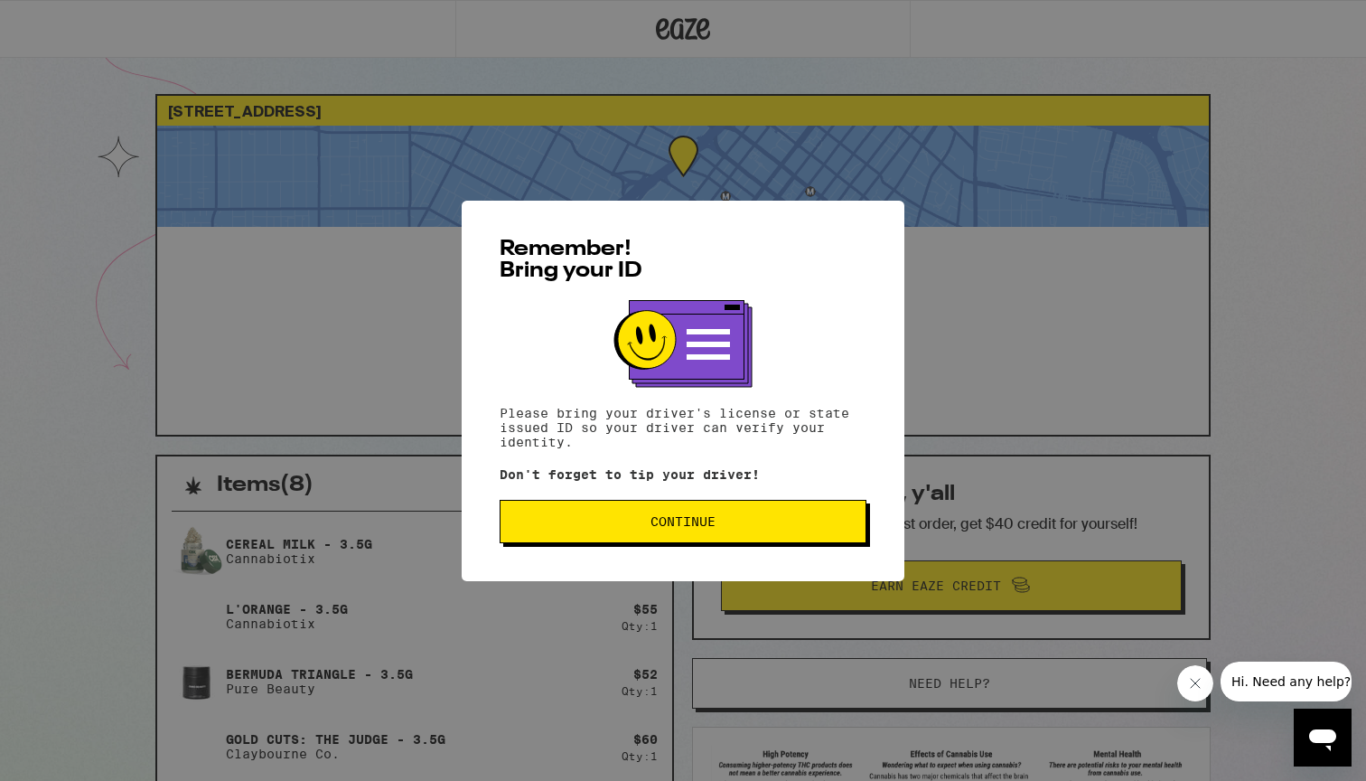
click at [772, 510] on button "Continue" at bounding box center [683, 521] width 367 height 43
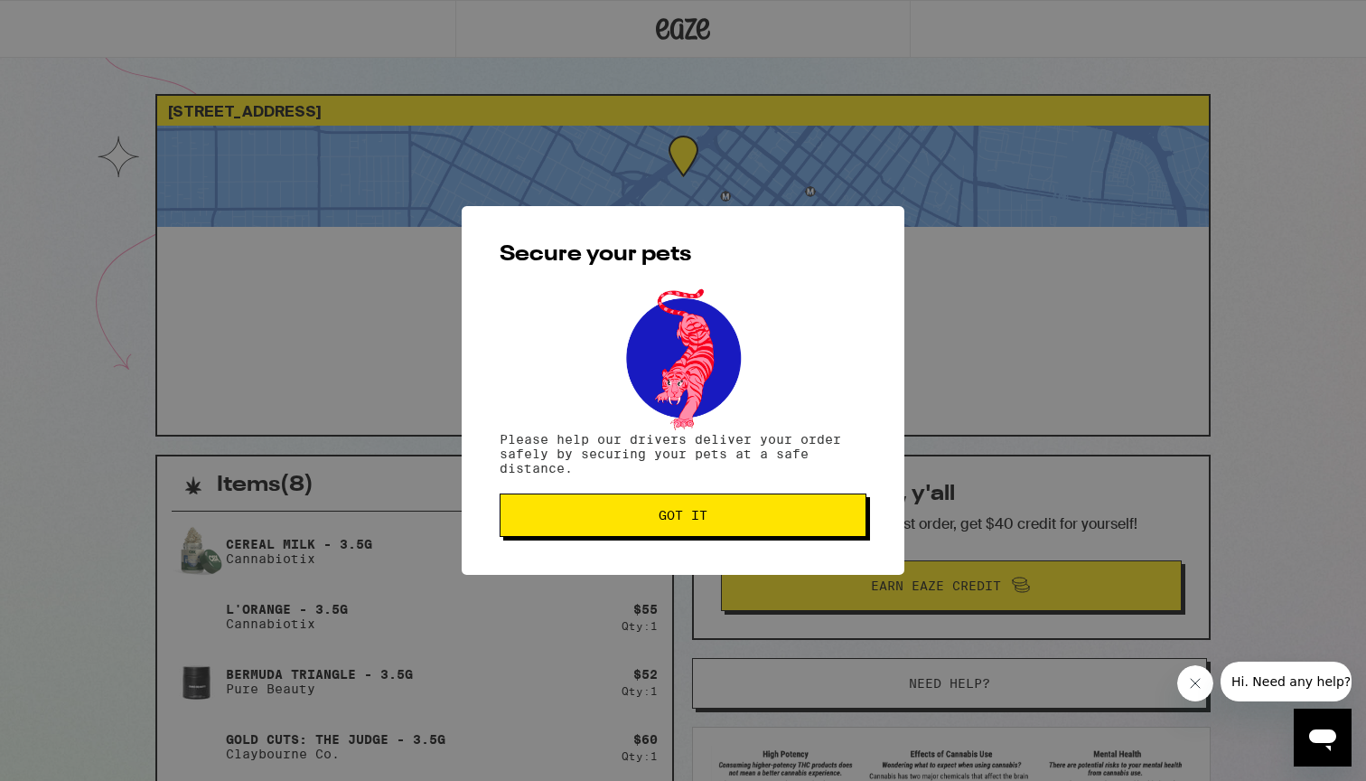
click at [772, 510] on button "Got it" at bounding box center [683, 514] width 367 height 43
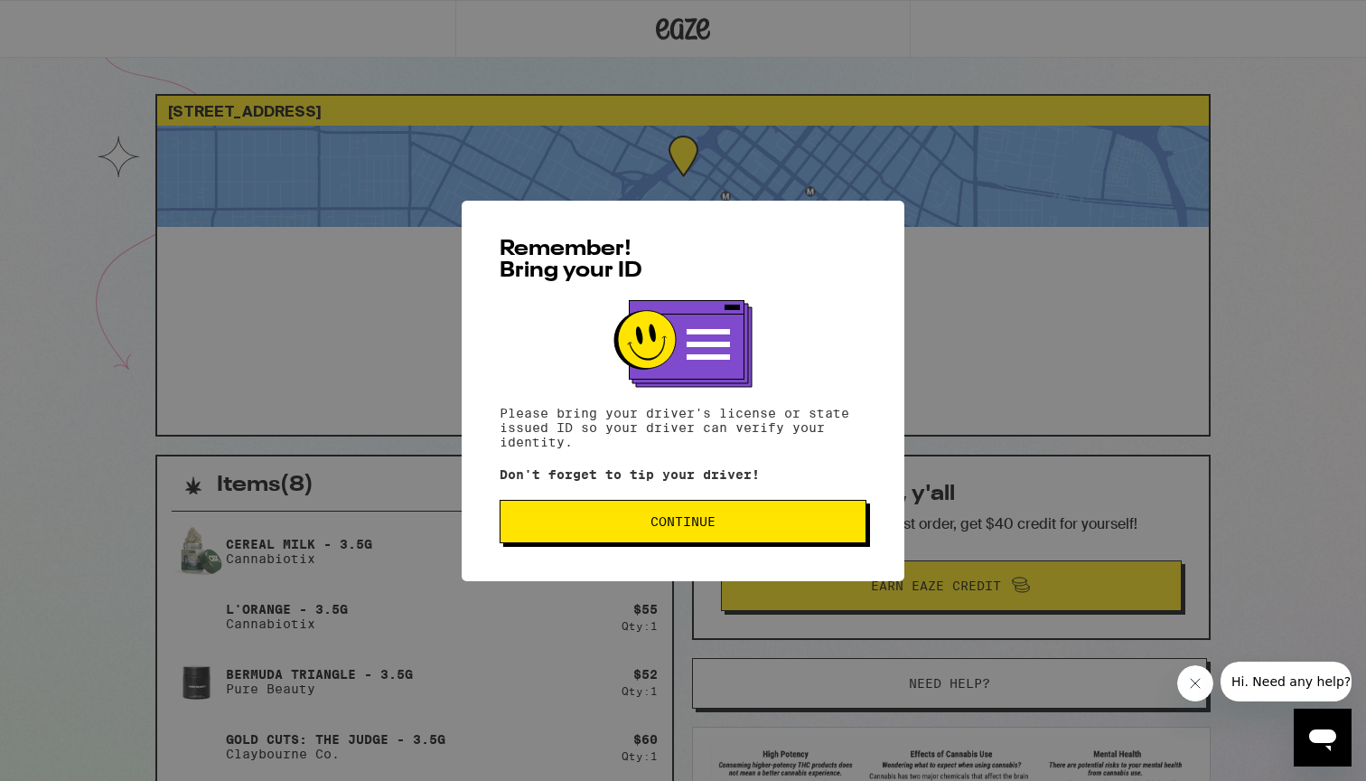
click at [618, 510] on button "Continue" at bounding box center [683, 521] width 367 height 43
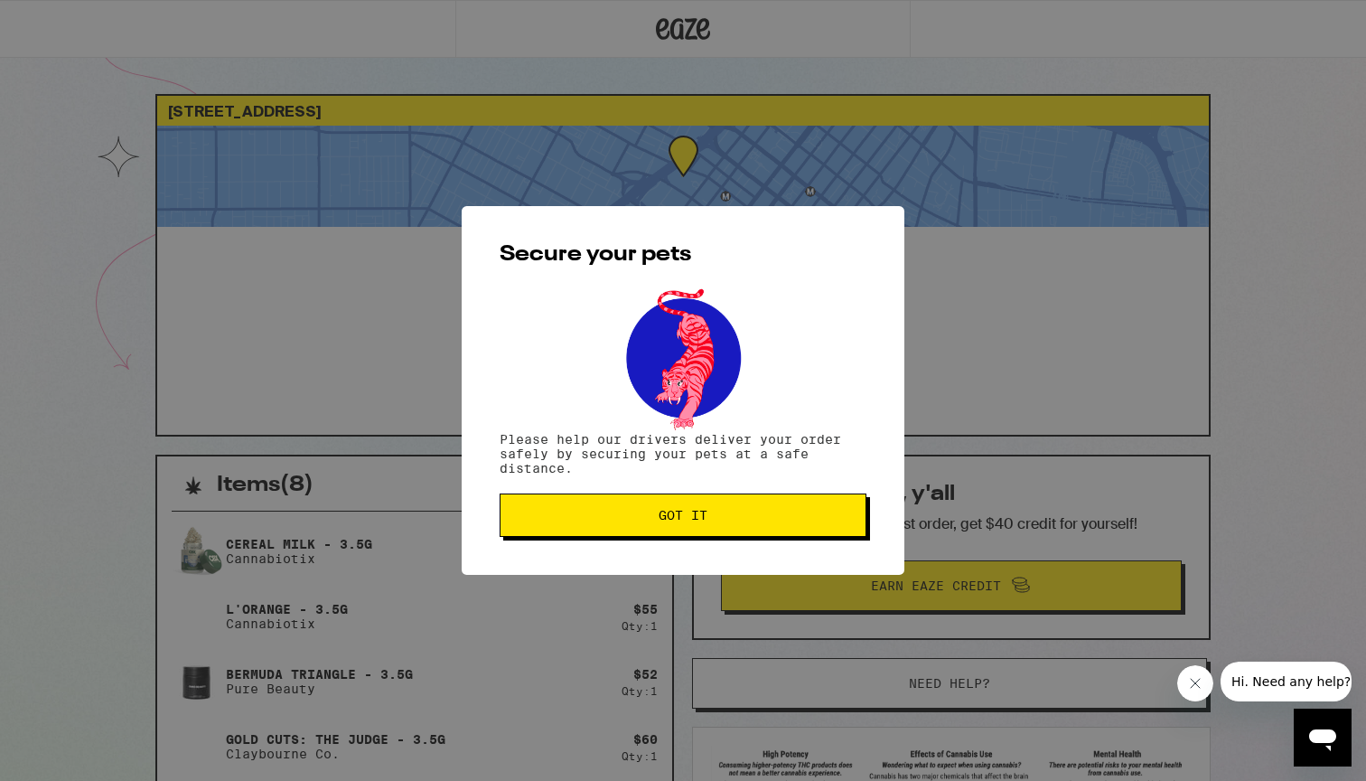
click at [618, 510] on button "Got it" at bounding box center [683, 514] width 367 height 43
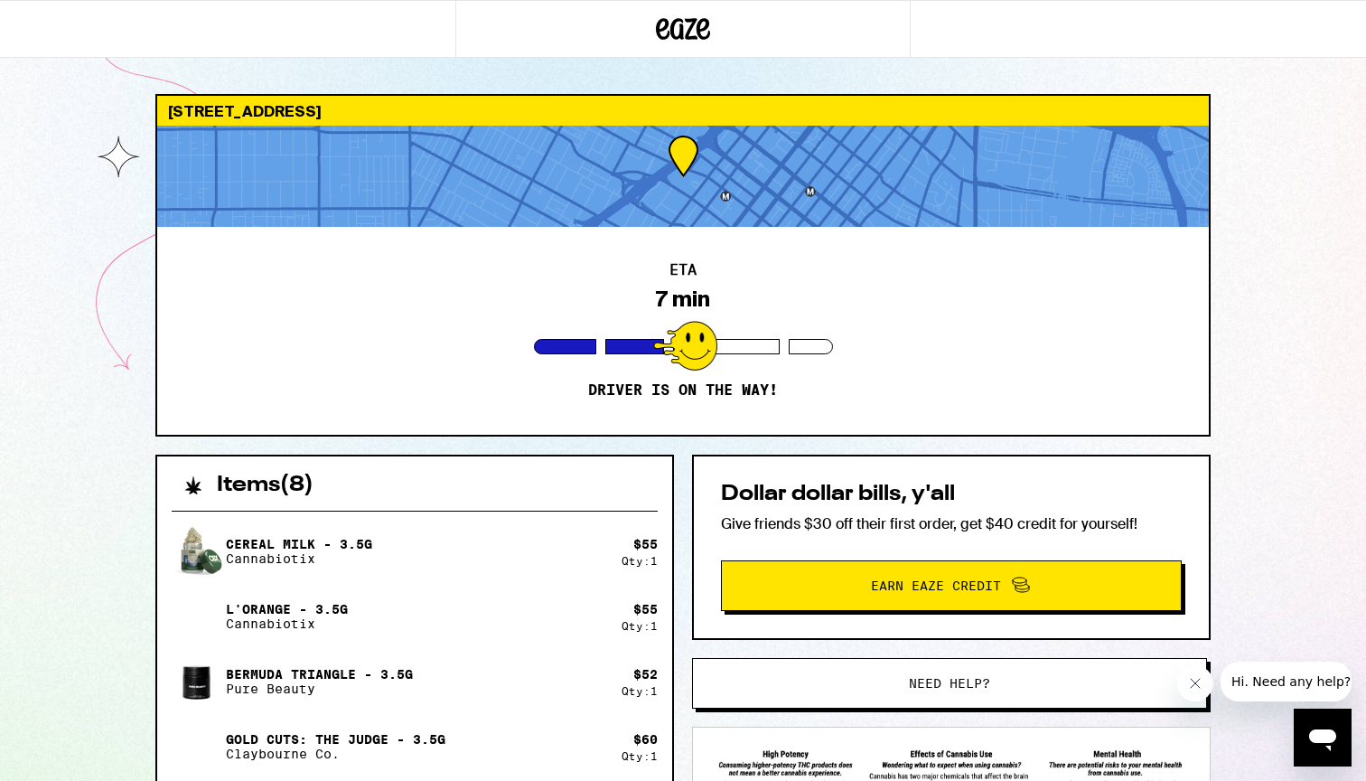
click at [692, 30] on icon at bounding box center [683, 29] width 54 height 33
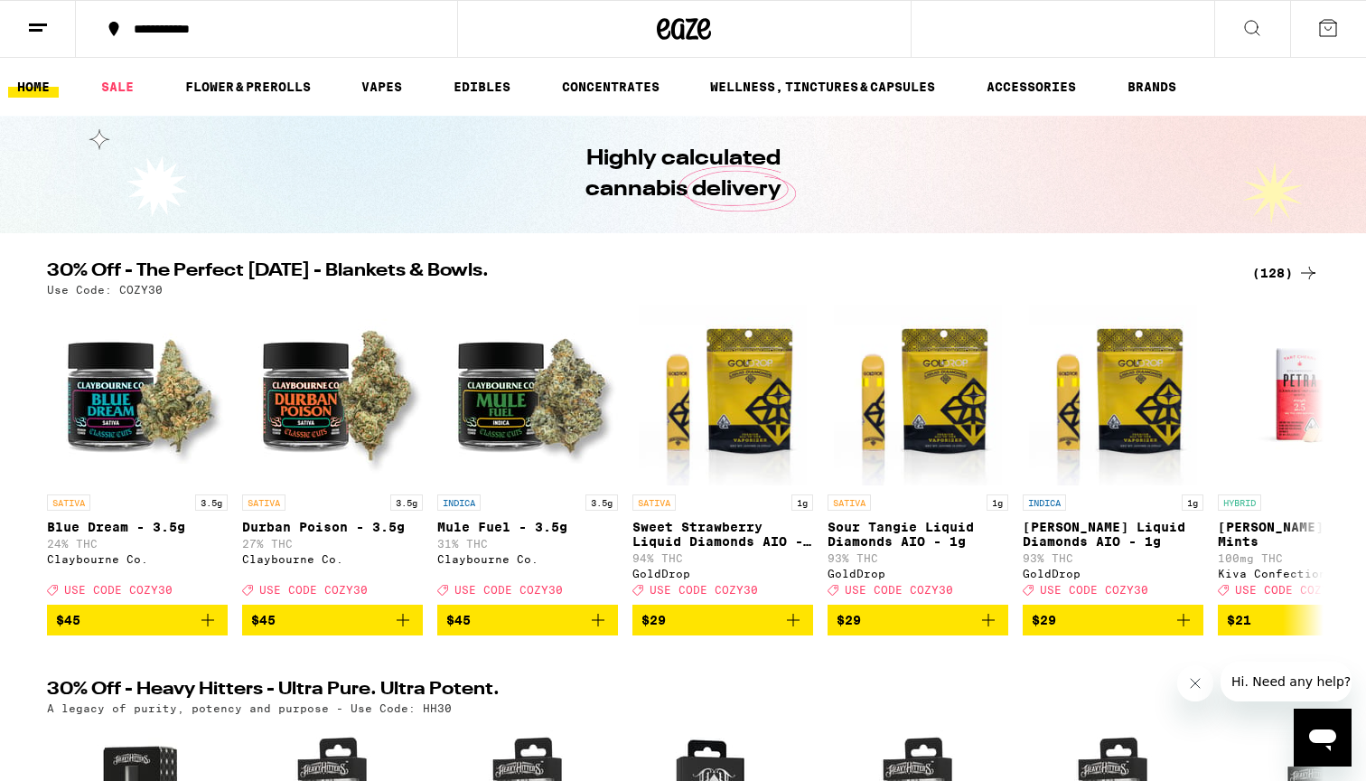
click at [43, 22] on icon at bounding box center [38, 28] width 22 height 22
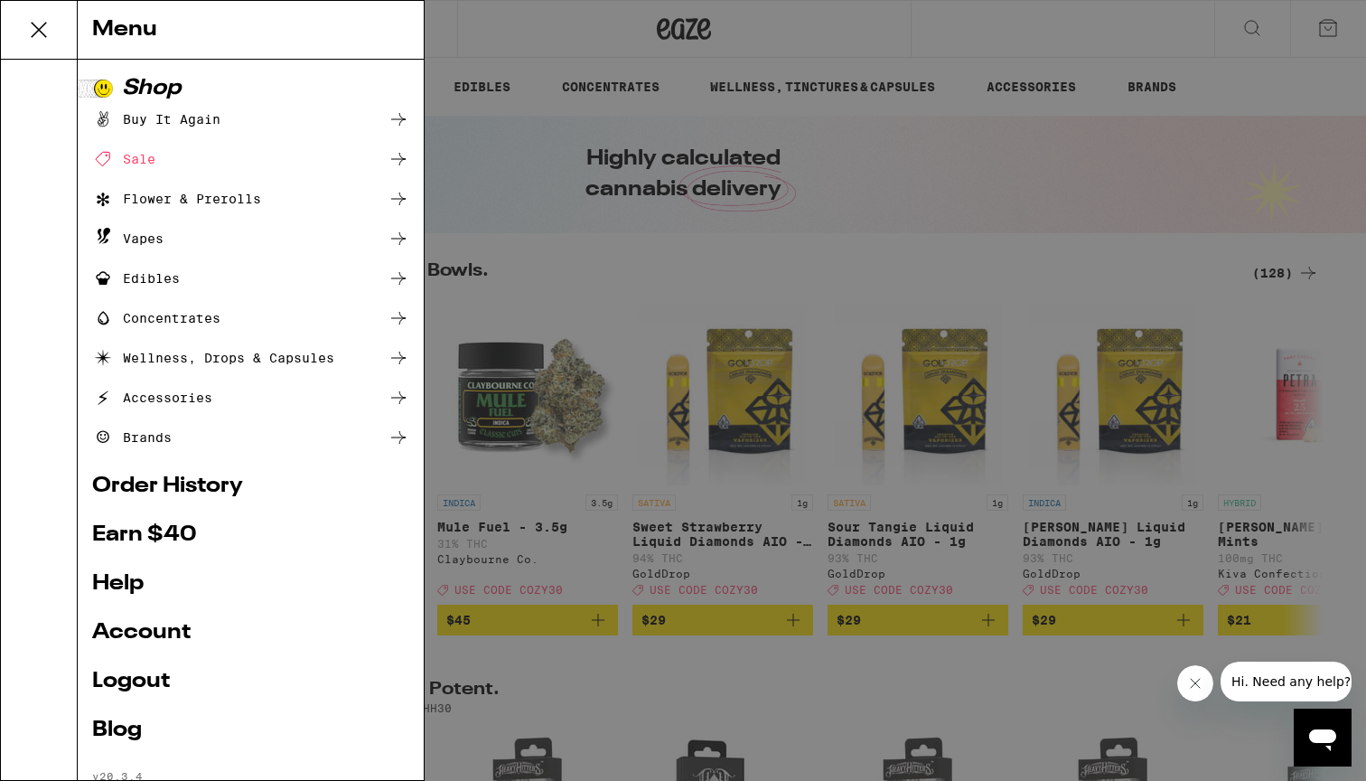
click at [233, 483] on link "Order History" at bounding box center [250, 486] width 317 height 22
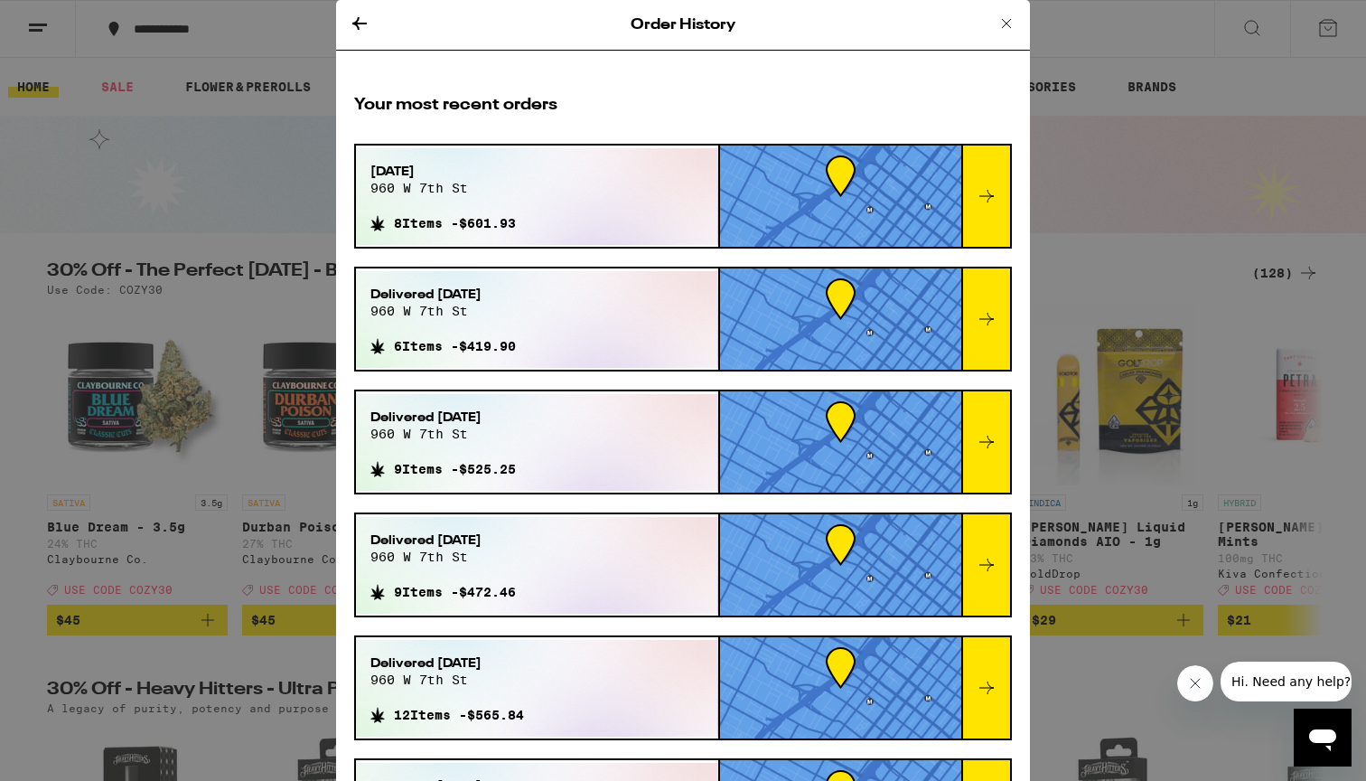
click at [510, 195] on div "[DATE][STREET_ADDRESS]" at bounding box center [442, 186] width 145 height 47
click at [952, 197] on div at bounding box center [840, 195] width 241 height 101
click at [990, 198] on icon at bounding box center [987, 196] width 22 height 22
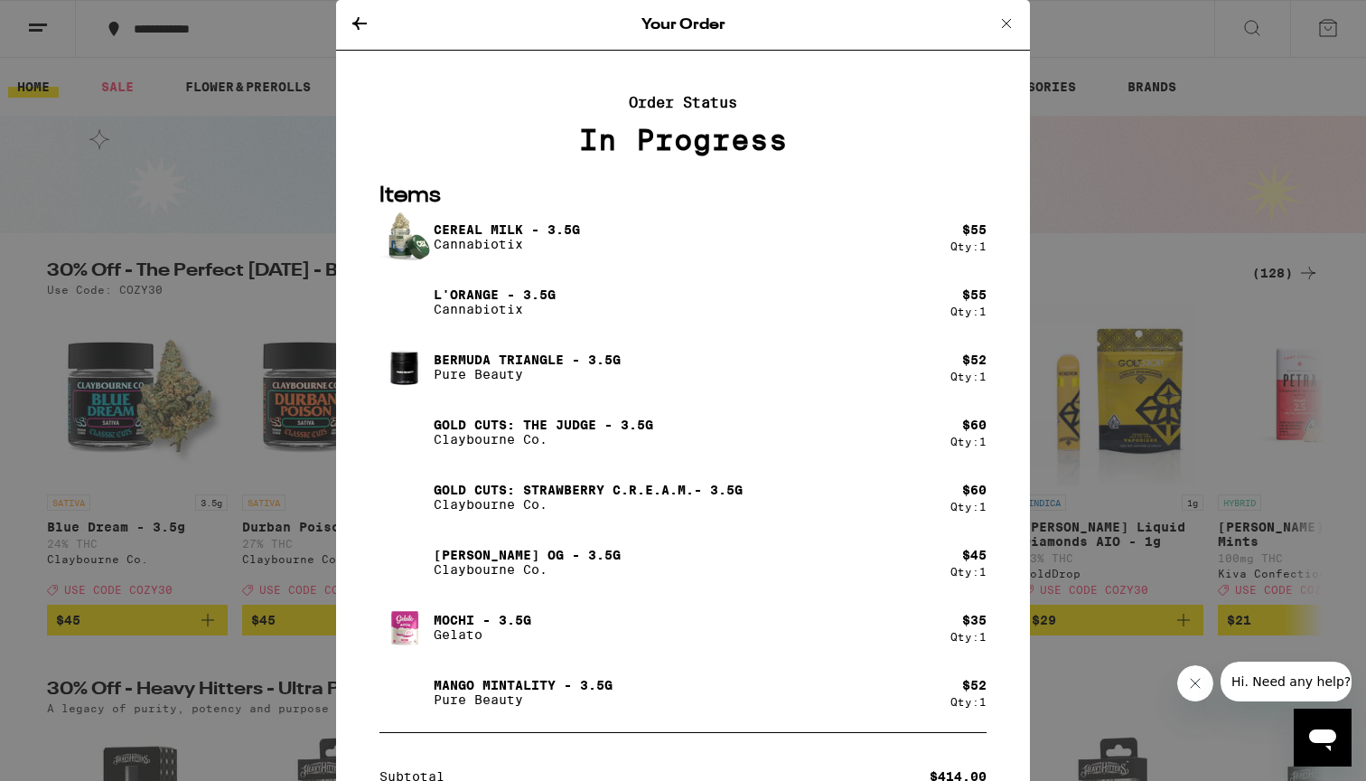
click at [164, 150] on div "Your Order Order Status In Progress Items Cereal Milk - 3.5g Cannabiotix $ 55 Q…" at bounding box center [683, 390] width 1366 height 781
click at [1148, 249] on div "Your Order Order Status In Progress Items Cereal Milk - 3.5g Cannabiotix $ 55 Q…" at bounding box center [683, 390] width 1366 height 781
